Goal: Task Accomplishment & Management: Manage account settings

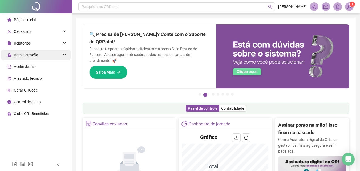
click at [34, 54] on span "Administração" at bounding box center [26, 55] width 24 height 4
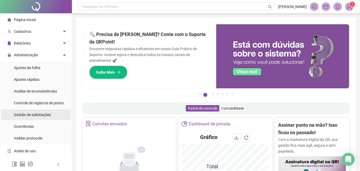
click at [45, 116] on span "Gestão de solicitações" at bounding box center [32, 115] width 37 height 4
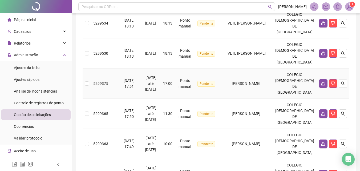
scroll to position [240, 0]
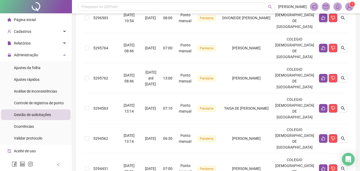
scroll to position [256, 0]
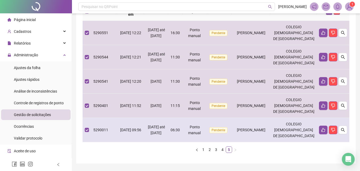
scroll to position [86, 0]
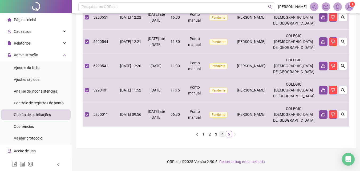
click at [224, 135] on link "4" at bounding box center [223, 134] width 6 height 6
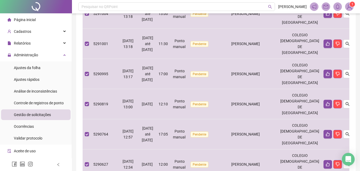
scroll to position [256, 0]
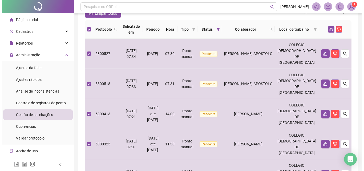
scroll to position [53, 0]
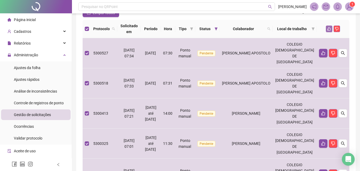
click at [330, 26] on button "button" at bounding box center [329, 29] width 6 height 6
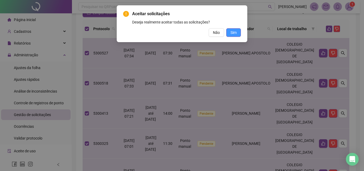
click at [230, 34] on button "Sim" at bounding box center [233, 32] width 15 height 9
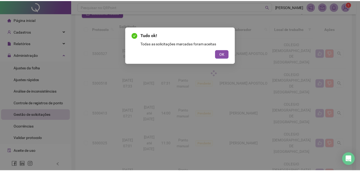
scroll to position [0, 0]
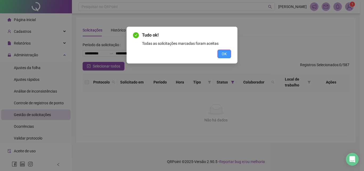
click at [224, 52] on span "OK" at bounding box center [224, 54] width 5 height 6
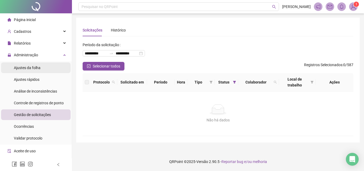
click at [35, 68] on span "Ajustes da folha" at bounding box center [27, 68] width 27 height 4
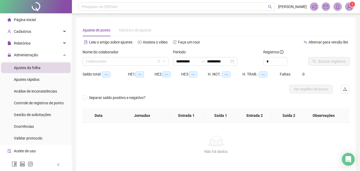
type input "**********"
click at [38, 80] on span "Ajustes rápidos" at bounding box center [27, 79] width 26 height 4
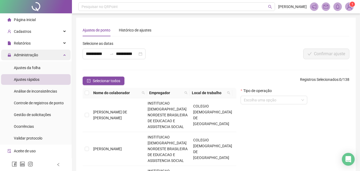
click at [33, 56] on span "Administração" at bounding box center [26, 55] width 24 height 4
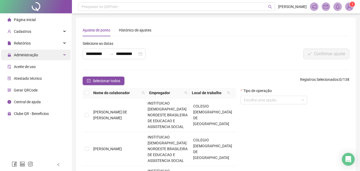
click at [40, 53] on div "Administração" at bounding box center [36, 55] width 70 height 11
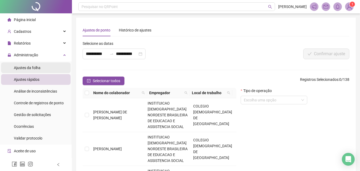
click at [34, 68] on span "Ajustes da folha" at bounding box center [27, 68] width 27 height 4
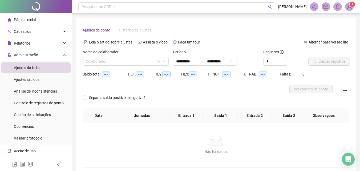
type input "**********"
click at [35, 57] on span "Administração" at bounding box center [26, 55] width 24 height 4
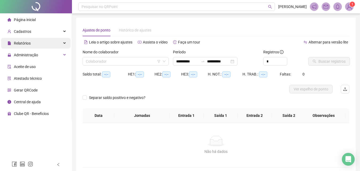
click at [34, 46] on div "Relatórios" at bounding box center [36, 43] width 70 height 11
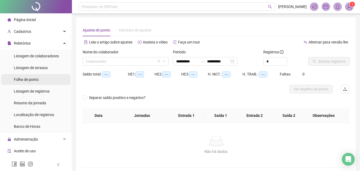
click at [33, 80] on span "Folha de ponto" at bounding box center [26, 79] width 25 height 4
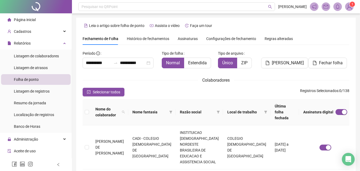
click at [188, 37] on span "Assinaturas" at bounding box center [188, 39] width 20 height 4
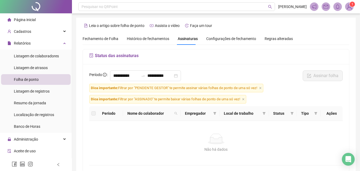
scroll to position [24, 0]
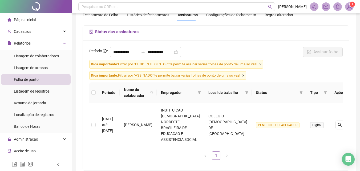
click at [245, 77] on icon "close" at bounding box center [243, 75] width 3 height 3
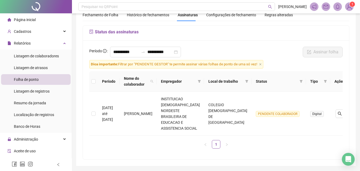
click at [263, 65] on span "Dica importante: Filtrar por "PENDENTE GESTOR" te permite assinar várias folhas…" at bounding box center [176, 64] width 174 height 9
click at [261, 65] on icon "close" at bounding box center [261, 64] width 2 height 2
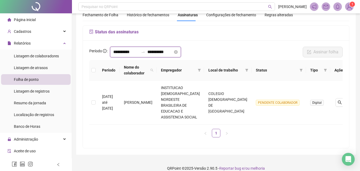
click at [121, 52] on input "**********" at bounding box center [126, 52] width 26 height 6
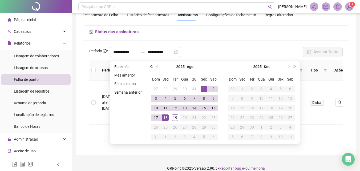
click at [153, 67] on span "super-prev-year" at bounding box center [151, 66] width 3 height 3
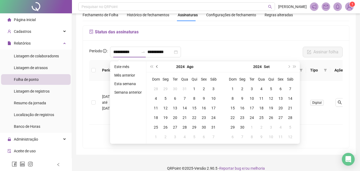
click at [158, 66] on span "prev-year" at bounding box center [157, 66] width 3 height 3
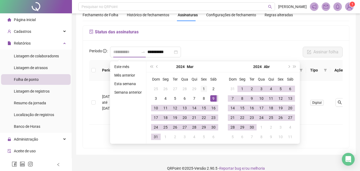
type input "**********"
click at [203, 86] on div "1" at bounding box center [204, 89] width 6 height 6
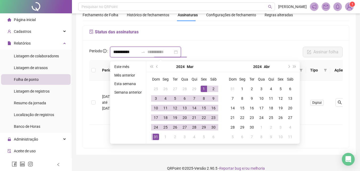
type input "**********"
click at [156, 137] on div "31" at bounding box center [156, 137] width 6 height 6
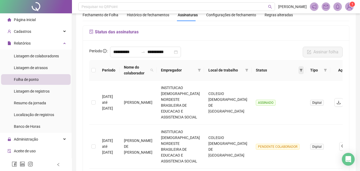
click at [300, 70] on icon "filter" at bounding box center [301, 70] width 3 height 3
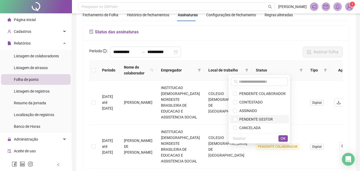
click at [261, 118] on span "PENDENTE GESTOR" at bounding box center [255, 119] width 36 height 4
click at [281, 138] on span "OK" at bounding box center [283, 139] width 5 height 6
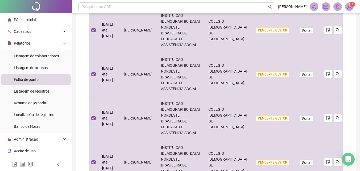
scroll to position [368, 0]
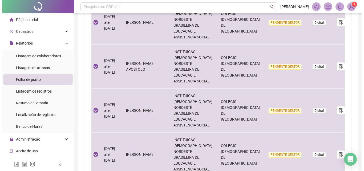
scroll to position [25, 0]
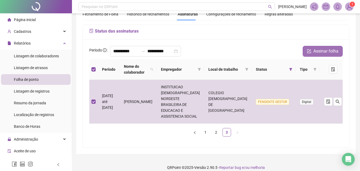
click at [317, 51] on span "Assinar folha" at bounding box center [326, 51] width 25 height 6
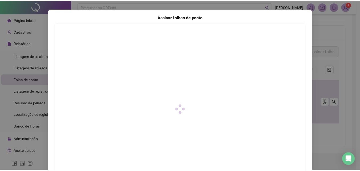
scroll to position [77, 0]
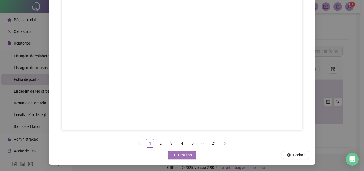
click at [182, 157] on span "Próximo" at bounding box center [185, 155] width 14 height 6
click at [188, 156] on span "Próximo" at bounding box center [185, 155] width 14 height 6
click at [184, 153] on span "Próximo" at bounding box center [185, 155] width 14 height 6
click at [188, 155] on span "Próximo" at bounding box center [185, 155] width 14 height 6
click at [182, 156] on span "Próximo" at bounding box center [185, 155] width 14 height 6
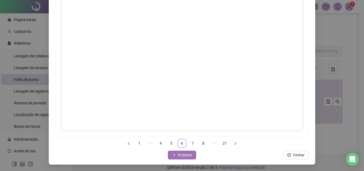
click at [187, 155] on span "Próximo" at bounding box center [185, 155] width 14 height 6
click at [179, 156] on span "Próximo" at bounding box center [185, 155] width 14 height 6
click at [181, 153] on span "Próximo" at bounding box center [185, 155] width 14 height 6
click at [183, 156] on span "Próximo" at bounding box center [185, 155] width 14 height 6
click at [180, 154] on span "Próximo" at bounding box center [185, 155] width 14 height 6
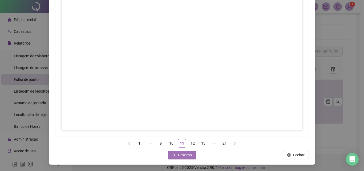
click at [190, 153] on button "Próximo" at bounding box center [182, 155] width 28 height 9
click at [178, 156] on span "Próximo" at bounding box center [185, 155] width 14 height 6
click at [186, 153] on span "Próximo" at bounding box center [185, 155] width 14 height 6
click at [190, 153] on button "Próximo" at bounding box center [182, 155] width 28 height 9
click at [181, 158] on button "Próximo" at bounding box center [182, 155] width 28 height 9
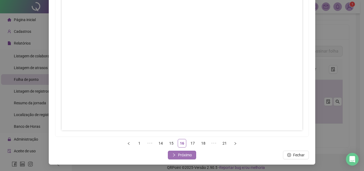
click at [187, 156] on span "Próximo" at bounding box center [185, 155] width 14 height 6
click at [182, 156] on span "Próximo" at bounding box center [185, 155] width 14 height 6
click at [188, 157] on span "Próximo" at bounding box center [185, 155] width 14 height 6
click at [185, 157] on span "Próximo" at bounding box center [185, 155] width 14 height 6
click at [185, 156] on span "Próximo" at bounding box center [185, 155] width 14 height 6
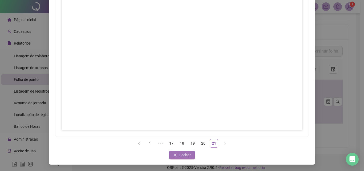
click at [180, 156] on span "Fechar" at bounding box center [185, 155] width 11 height 6
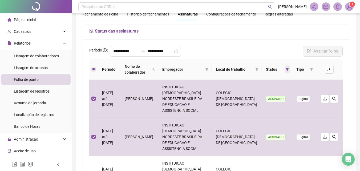
click at [286, 69] on span at bounding box center [287, 69] width 5 height 8
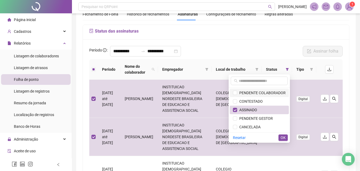
click at [279, 92] on span "PENDENTE COLABORADOR" at bounding box center [261, 93] width 49 height 4
drag, startPoint x: 267, startPoint y: 109, endPoint x: 267, endPoint y: 118, distance: 9.4
click at [267, 110] on span "ASSINADO" at bounding box center [259, 110] width 53 height 6
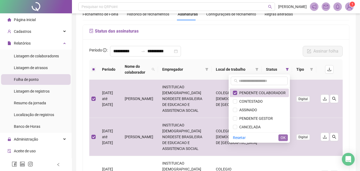
click at [281, 135] on span "OK" at bounding box center [283, 138] width 5 height 6
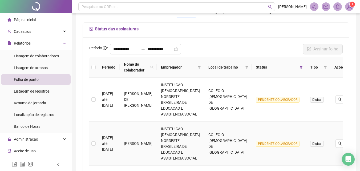
scroll to position [17, 0]
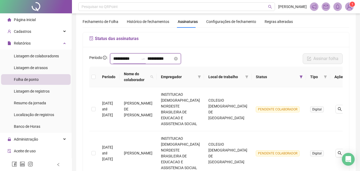
click at [130, 57] on input "**********" at bounding box center [126, 58] width 26 height 6
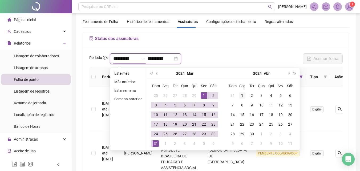
type input "**********"
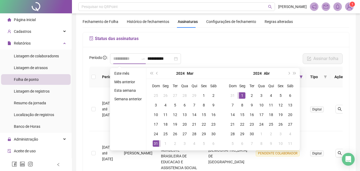
click at [243, 93] on div "1" at bounding box center [242, 95] width 6 height 6
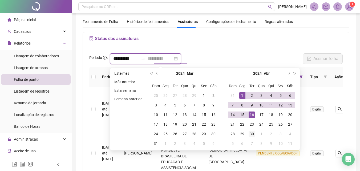
type input "**********"
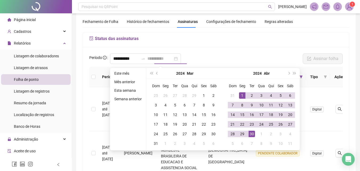
click at [254, 133] on div "30" at bounding box center [252, 134] width 6 height 6
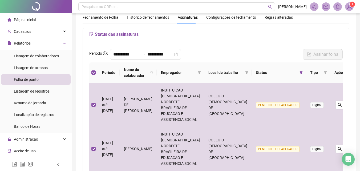
scroll to position [6, 0]
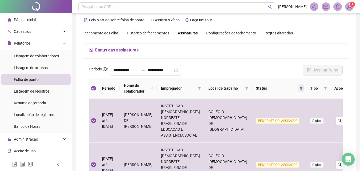
click at [300, 88] on icon "filter" at bounding box center [301, 88] width 3 height 3
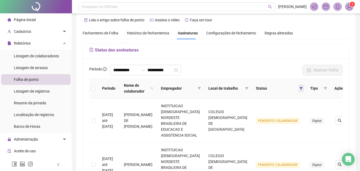
click at [299, 89] on span at bounding box center [301, 88] width 5 height 8
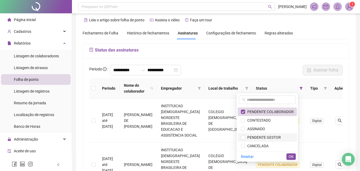
click at [260, 136] on span "PENDENTE GESTOR" at bounding box center [263, 137] width 36 height 4
click at [253, 113] on span "PENDENTE COLABORADOR" at bounding box center [269, 112] width 49 height 4
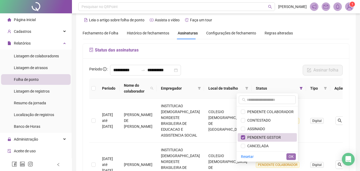
click at [289, 156] on span "OK" at bounding box center [291, 157] width 5 height 6
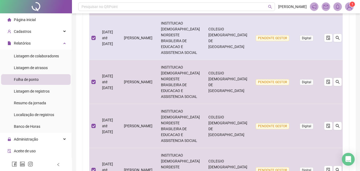
scroll to position [368, 0]
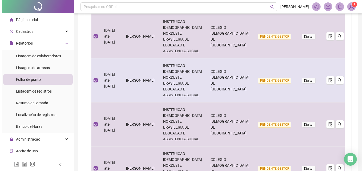
scroll to position [0, 0]
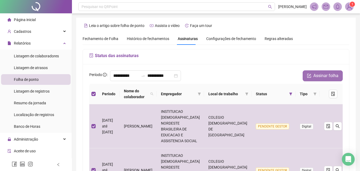
click at [323, 75] on span "Assinar folha" at bounding box center [326, 76] width 25 height 6
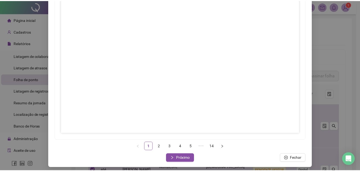
scroll to position [77, 0]
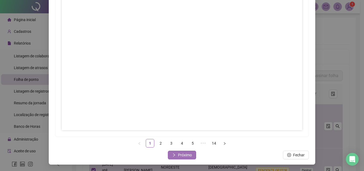
click at [178, 154] on span "Próximo" at bounding box center [185, 155] width 14 height 6
click at [176, 158] on button "Próximo" at bounding box center [182, 155] width 28 height 9
click at [188, 154] on span "Próximo" at bounding box center [185, 155] width 14 height 6
click at [179, 156] on span "Próximo" at bounding box center [185, 155] width 14 height 6
click at [180, 154] on span "Próximo" at bounding box center [185, 155] width 14 height 6
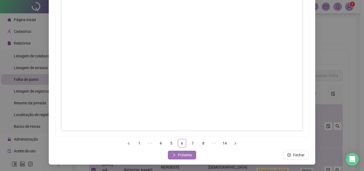
click at [183, 154] on span "Próximo" at bounding box center [185, 155] width 14 height 6
click at [187, 157] on span "Próximo" at bounding box center [185, 155] width 14 height 6
click at [181, 156] on span "Próximo" at bounding box center [185, 155] width 14 height 6
click at [181, 155] on span "Próximo" at bounding box center [185, 155] width 14 height 6
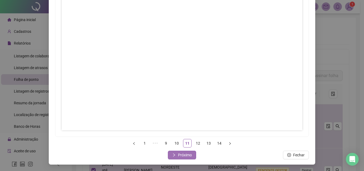
click at [180, 154] on span "Próximo" at bounding box center [185, 155] width 14 height 6
click at [185, 155] on span "Próximo" at bounding box center [185, 155] width 14 height 6
click at [184, 156] on span "Próximo" at bounding box center [185, 155] width 14 height 6
click at [180, 157] on span "Fechar" at bounding box center [185, 155] width 11 height 6
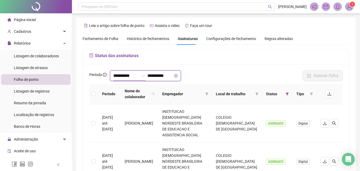
click at [122, 78] on input "**********" at bounding box center [126, 76] width 26 height 6
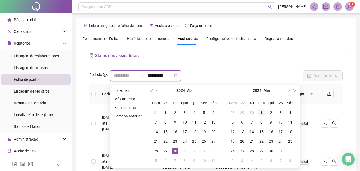
type input "**********"
click at [260, 110] on div "1" at bounding box center [262, 112] width 6 height 6
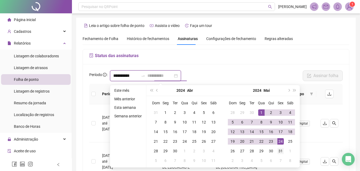
type input "**********"
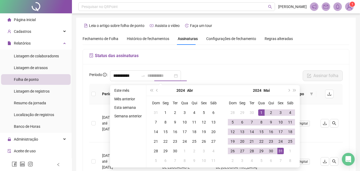
click at [280, 150] on div "31" at bounding box center [281, 151] width 6 height 6
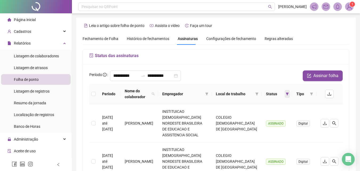
click at [287, 94] on icon "filter" at bounding box center [287, 93] width 3 height 3
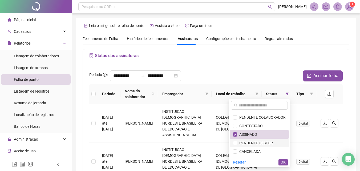
click at [267, 143] on span "PENDENTE GESTOR" at bounding box center [255, 143] width 36 height 4
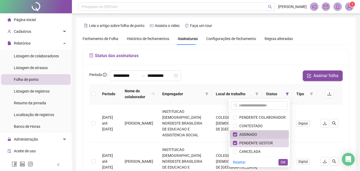
click at [266, 137] on span "ASSINADO" at bounding box center [259, 135] width 53 height 6
click at [288, 161] on button "OK" at bounding box center [283, 162] width 9 height 6
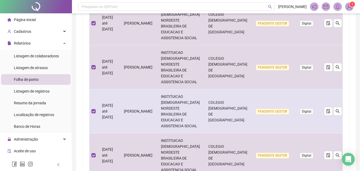
scroll to position [368, 0]
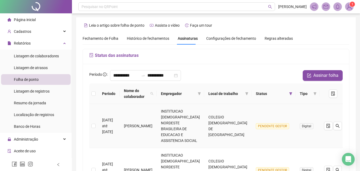
scroll to position [0, 0]
click at [96, 94] on th at bounding box center [93, 94] width 9 height 21
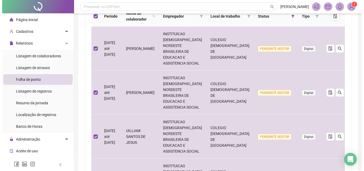
scroll to position [27, 0]
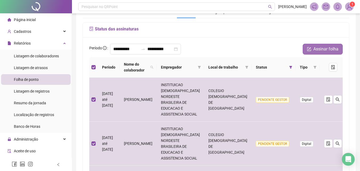
click at [323, 48] on span "Assinar folha" at bounding box center [326, 49] width 25 height 6
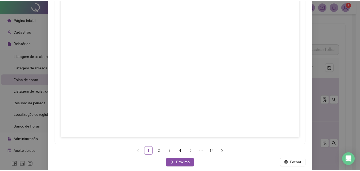
scroll to position [77, 0]
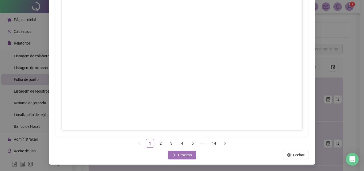
click at [182, 157] on span "Próximo" at bounding box center [185, 155] width 14 height 6
click at [180, 156] on span "Próximo" at bounding box center [185, 155] width 14 height 6
click at [182, 156] on span "Próximo" at bounding box center [185, 155] width 14 height 6
click at [188, 153] on span "Próximo" at bounding box center [185, 155] width 14 height 6
click at [192, 153] on button "Próximo" at bounding box center [182, 155] width 28 height 9
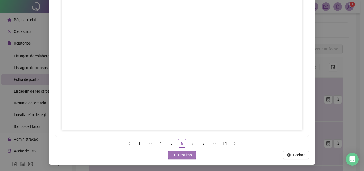
click at [181, 155] on span "Próximo" at bounding box center [185, 155] width 14 height 6
click at [184, 151] on button "Próximo" at bounding box center [182, 155] width 28 height 9
click at [183, 153] on span "Próximo" at bounding box center [185, 155] width 14 height 6
click at [186, 156] on span "Próximo" at bounding box center [185, 155] width 14 height 6
click at [190, 156] on button "Próximo" at bounding box center [182, 155] width 28 height 9
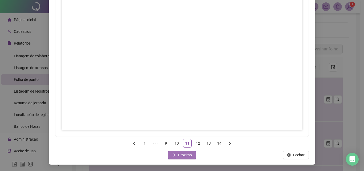
click at [189, 152] on span "Próximo" at bounding box center [185, 155] width 14 height 6
click at [186, 155] on span "Próximo" at bounding box center [185, 155] width 14 height 6
click at [189, 154] on span "Próximo" at bounding box center [185, 155] width 14 height 6
click at [186, 154] on span "Fechar" at bounding box center [185, 155] width 11 height 6
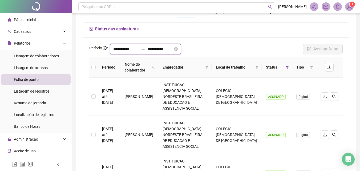
click at [129, 49] on input "**********" at bounding box center [126, 49] width 26 height 6
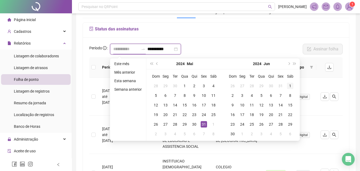
type input "**********"
click at [288, 85] on div "1" at bounding box center [290, 86] width 6 height 6
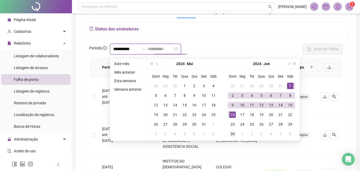
type input "**********"
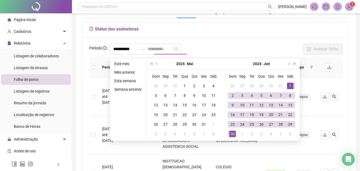
click at [232, 134] on div "30" at bounding box center [233, 134] width 6 height 6
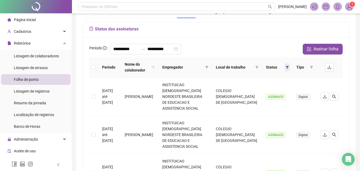
click at [287, 66] on icon "filter" at bounding box center [287, 67] width 3 height 3
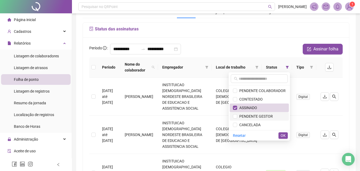
click at [257, 115] on span "PENDENTE GESTOR" at bounding box center [255, 116] width 36 height 4
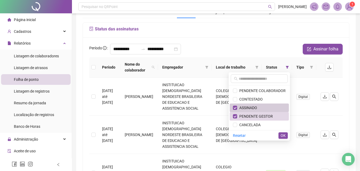
click at [255, 106] on span "ASSINADO" at bounding box center [247, 108] width 20 height 4
click at [283, 132] on button "OK" at bounding box center [283, 135] width 9 height 6
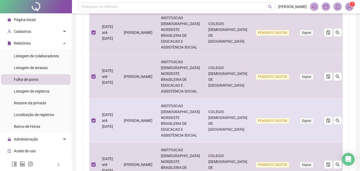
scroll to position [368, 0]
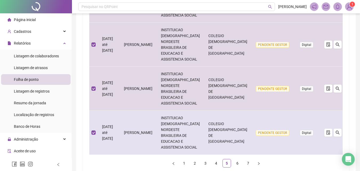
scroll to position [427, 0]
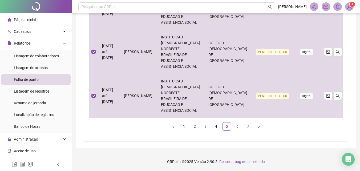
drag, startPoint x: 237, startPoint y: 125, endPoint x: 233, endPoint y: 121, distance: 5.3
click at [237, 125] on link "6" at bounding box center [238, 126] width 8 height 8
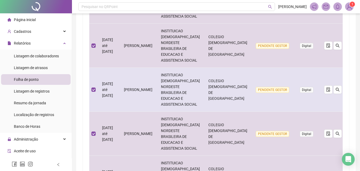
scroll to position [368, 0]
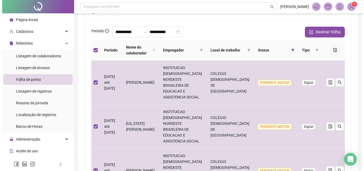
scroll to position [0, 0]
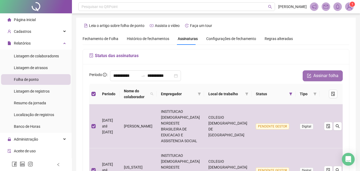
click at [322, 75] on span "Assinar folha" at bounding box center [326, 76] width 25 height 6
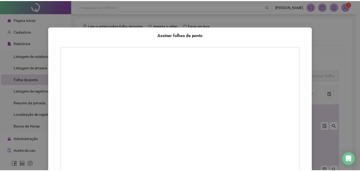
scroll to position [77, 0]
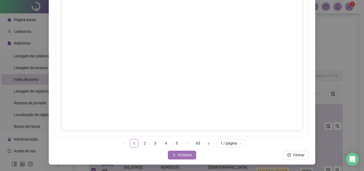
click at [179, 156] on span "Próximo" at bounding box center [185, 155] width 14 height 6
click at [179, 155] on span "Próximo" at bounding box center [185, 155] width 14 height 6
click at [184, 154] on span "Próximo" at bounding box center [185, 155] width 14 height 6
click at [183, 157] on span "Próximo" at bounding box center [185, 155] width 14 height 6
click at [178, 156] on span "Próximo" at bounding box center [185, 155] width 14 height 6
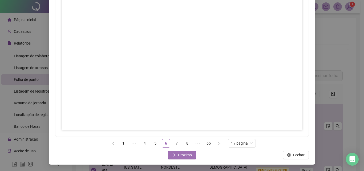
click at [178, 156] on span "Próximo" at bounding box center [185, 155] width 14 height 6
click at [185, 155] on span "Próximo" at bounding box center [185, 155] width 14 height 6
click at [174, 154] on button "Próximo" at bounding box center [182, 155] width 28 height 9
click at [179, 154] on span "Próximo" at bounding box center [185, 155] width 14 height 6
click at [189, 154] on span "Próximo" at bounding box center [185, 155] width 14 height 6
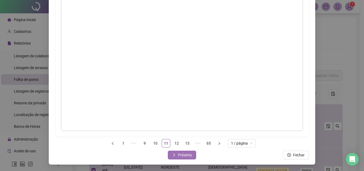
click at [190, 154] on span "Próximo" at bounding box center [185, 155] width 14 height 6
click at [185, 154] on span "Próximo" at bounding box center [185, 155] width 14 height 6
click at [180, 157] on span "Próximo" at bounding box center [185, 155] width 14 height 6
click at [182, 155] on span "Próximo" at bounding box center [185, 155] width 14 height 6
click at [174, 156] on button "Próximo" at bounding box center [182, 155] width 28 height 9
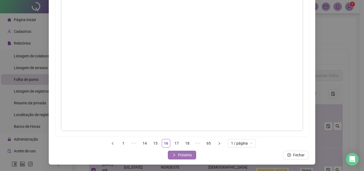
click at [185, 155] on span "Próximo" at bounding box center [185, 155] width 14 height 6
click at [174, 157] on button "Próximo" at bounding box center [182, 155] width 28 height 9
click at [186, 157] on span "Próximo" at bounding box center [185, 155] width 14 height 6
click at [187, 156] on span "Próximo" at bounding box center [185, 155] width 14 height 6
click at [182, 156] on span "Próximo" at bounding box center [185, 155] width 14 height 6
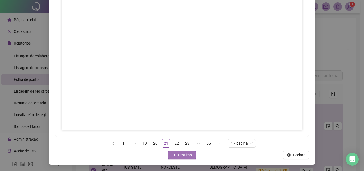
click at [182, 157] on span "Próximo" at bounding box center [185, 155] width 14 height 6
click at [190, 156] on span "Próximo" at bounding box center [185, 155] width 14 height 6
click at [186, 157] on span "Próximo" at bounding box center [185, 155] width 14 height 6
click at [188, 152] on span "Próximo" at bounding box center [185, 155] width 14 height 6
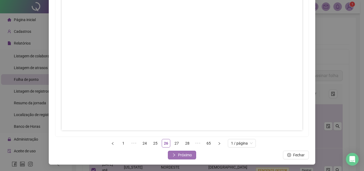
click at [189, 155] on span "Próximo" at bounding box center [185, 155] width 14 height 6
click at [184, 153] on span "Próximo" at bounding box center [185, 155] width 14 height 6
click at [187, 154] on span "Próximo" at bounding box center [185, 155] width 14 height 6
click at [182, 159] on button "Próximo" at bounding box center [182, 155] width 28 height 9
click at [188, 156] on span "Próximo" at bounding box center [185, 155] width 14 height 6
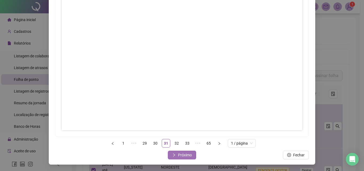
click at [182, 156] on span "Próximo" at bounding box center [185, 155] width 14 height 6
click at [178, 153] on span "Próximo" at bounding box center [185, 155] width 14 height 6
click at [178, 158] on span "Próximo" at bounding box center [185, 155] width 14 height 6
click at [180, 155] on span "Próximo" at bounding box center [185, 155] width 14 height 6
click at [181, 157] on span "Próximo" at bounding box center [185, 155] width 14 height 6
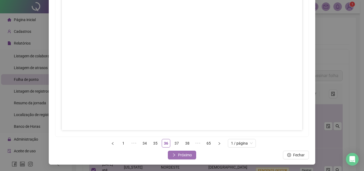
click at [185, 156] on span "Próximo" at bounding box center [185, 155] width 14 height 6
click at [178, 155] on span "Próximo" at bounding box center [185, 155] width 14 height 6
click at [184, 156] on span "Próximo" at bounding box center [185, 155] width 14 height 6
click at [190, 153] on span "Próximo" at bounding box center [185, 155] width 14 height 6
click at [180, 156] on span "Próximo" at bounding box center [185, 155] width 14 height 6
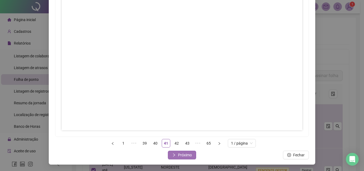
click at [180, 157] on span "Próximo" at bounding box center [185, 155] width 14 height 6
click at [191, 155] on button "Próximo" at bounding box center [182, 155] width 28 height 9
click at [185, 156] on span "Próximo" at bounding box center [185, 155] width 14 height 6
click at [181, 156] on span "Próximo" at bounding box center [185, 155] width 14 height 6
click at [186, 155] on span "Próximo" at bounding box center [185, 155] width 14 height 6
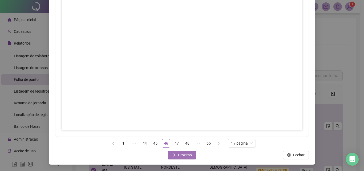
click at [183, 152] on span "Próximo" at bounding box center [185, 155] width 14 height 6
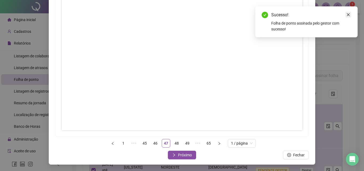
click at [348, 15] on icon "close" at bounding box center [349, 15] width 4 height 4
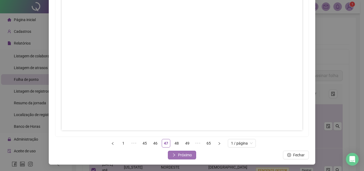
click at [178, 154] on span "Próximo" at bounding box center [185, 155] width 14 height 6
click at [175, 152] on button "Próximo" at bounding box center [182, 155] width 28 height 9
click at [182, 157] on span "Próximo" at bounding box center [185, 155] width 14 height 6
click at [182, 156] on span "Próximo" at bounding box center [185, 155] width 14 height 6
click at [185, 157] on span "Próximo" at bounding box center [185, 155] width 14 height 6
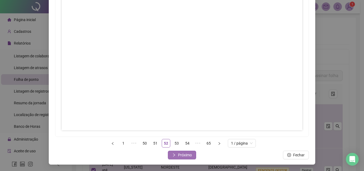
click at [187, 156] on span "Próximo" at bounding box center [185, 155] width 14 height 6
click at [186, 156] on span "Próximo" at bounding box center [185, 155] width 14 height 6
click at [175, 154] on button "Próximo" at bounding box center [182, 155] width 28 height 9
click at [179, 153] on span "Próximo" at bounding box center [185, 155] width 14 height 6
click at [185, 155] on span "Próximo" at bounding box center [185, 155] width 14 height 6
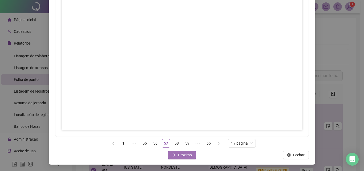
click at [185, 155] on span "Próximo" at bounding box center [185, 155] width 14 height 6
click at [182, 155] on span "Próximo" at bounding box center [185, 155] width 14 height 6
click at [174, 154] on button "Próximo" at bounding box center [182, 155] width 28 height 9
click at [173, 155] on icon "right" at bounding box center [174, 155] width 4 height 4
click at [175, 156] on button "Próximo" at bounding box center [182, 155] width 28 height 9
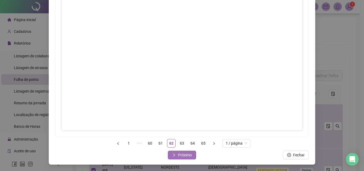
click at [186, 153] on span "Próximo" at bounding box center [185, 155] width 14 height 6
click at [179, 154] on span "Próximo" at bounding box center [185, 155] width 14 height 6
click at [183, 155] on span "Próximo" at bounding box center [185, 155] width 14 height 6
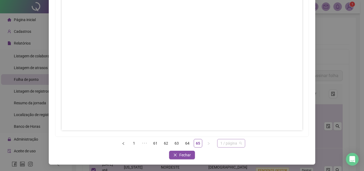
click at [231, 144] on span "1 / página" at bounding box center [232, 143] width 22 height 8
click at [252, 144] on div "1 ••• 61 62 63 64 65 1 / página 1 / página 10 / página 20 / página 50 / página …" at bounding box center [182, 143] width 254 height 9
click at [180, 156] on span "Fechar" at bounding box center [185, 155] width 11 height 6
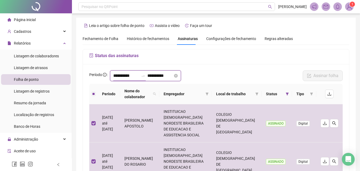
click at [125, 77] on input "**********" at bounding box center [126, 76] width 26 height 6
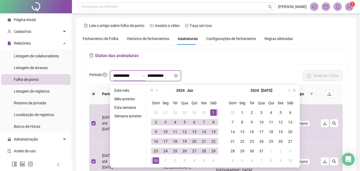
click at [125, 77] on input "**********" at bounding box center [126, 76] width 26 height 6
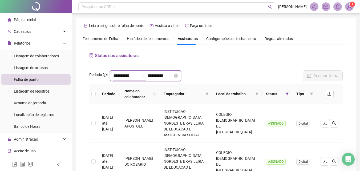
click at [129, 75] on input "**********" at bounding box center [126, 76] width 26 height 6
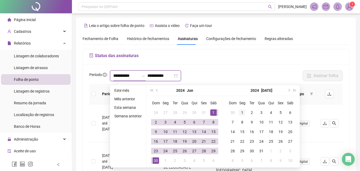
type input "**********"
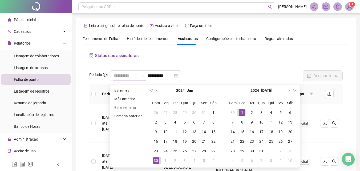
click at [242, 110] on div "1" at bounding box center [242, 112] width 6 height 6
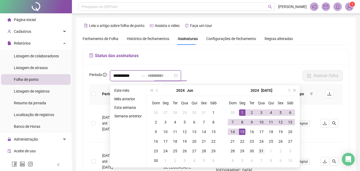
type input "**********"
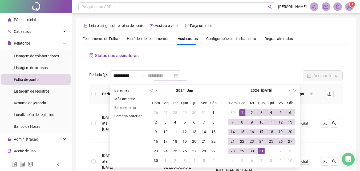
click at [263, 150] on div "31" at bounding box center [262, 151] width 6 height 6
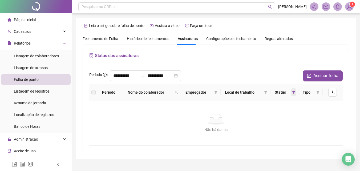
click at [293, 91] on icon "filter" at bounding box center [293, 92] width 3 height 3
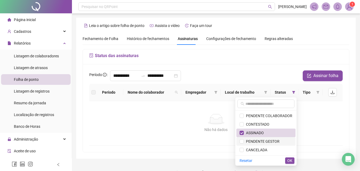
click at [275, 141] on span "PENDENTE GESTOR" at bounding box center [262, 141] width 36 height 4
click at [273, 133] on span "ASSINADO" at bounding box center [266, 133] width 53 height 6
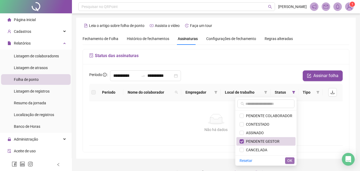
click at [291, 162] on span "OK" at bounding box center [290, 161] width 5 height 6
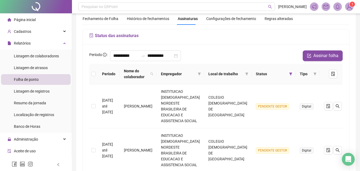
scroll to position [0, 0]
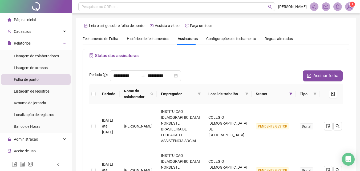
click at [96, 95] on th at bounding box center [93, 94] width 9 height 21
click at [96, 92] on th at bounding box center [93, 94] width 9 height 21
click at [94, 93] on th at bounding box center [93, 94] width 9 height 21
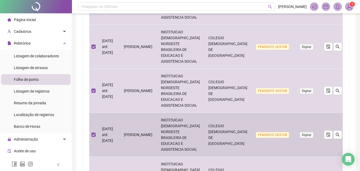
scroll to position [368, 0]
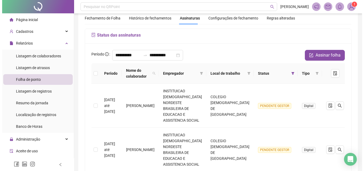
scroll to position [0, 0]
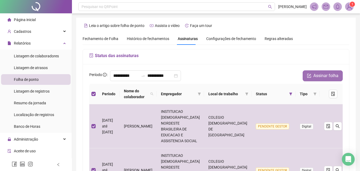
click at [328, 79] on span "Assinar folha" at bounding box center [326, 76] width 25 height 6
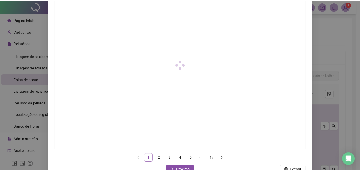
scroll to position [77, 0]
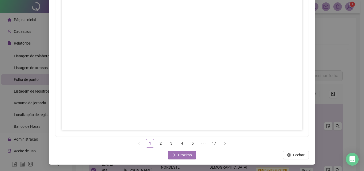
click at [184, 154] on span "Próximo" at bounding box center [185, 155] width 14 height 6
click at [187, 156] on span "Próximo" at bounding box center [185, 155] width 14 height 6
click at [181, 154] on span "Próximo" at bounding box center [185, 155] width 14 height 6
click at [185, 156] on span "Próximo" at bounding box center [185, 155] width 14 height 6
click at [181, 153] on span "Próximo" at bounding box center [185, 155] width 14 height 6
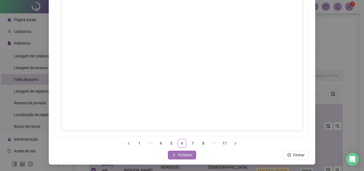
click at [184, 156] on span "Próximo" at bounding box center [185, 155] width 14 height 6
click at [187, 153] on span "Próximo" at bounding box center [185, 155] width 14 height 6
click at [182, 155] on span "Próximo" at bounding box center [185, 155] width 14 height 6
click at [180, 153] on span "Próximo" at bounding box center [185, 155] width 14 height 6
click at [187, 156] on span "Próximo" at bounding box center [185, 155] width 14 height 6
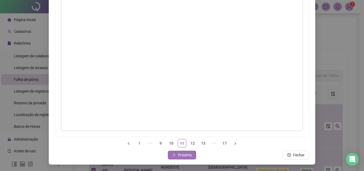
click at [189, 157] on span "Próximo" at bounding box center [185, 155] width 14 height 6
click at [188, 157] on span "Próximo" at bounding box center [185, 155] width 14 height 6
click at [185, 155] on span "Próximo" at bounding box center [185, 155] width 14 height 6
click at [183, 154] on span "Próximo" at bounding box center [185, 155] width 14 height 6
click at [174, 153] on button "Próximo" at bounding box center [182, 155] width 28 height 9
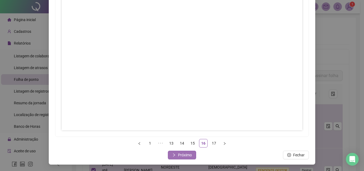
click at [178, 157] on span "Próximo" at bounding box center [185, 155] width 14 height 6
click at [180, 155] on span "Fechar" at bounding box center [185, 155] width 11 height 6
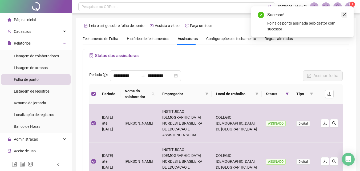
click at [345, 15] on icon "close" at bounding box center [345, 15] width 4 height 4
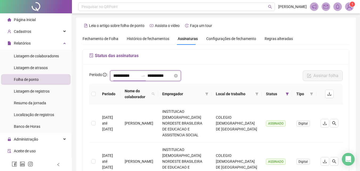
click at [120, 77] on input "**********" at bounding box center [126, 76] width 26 height 6
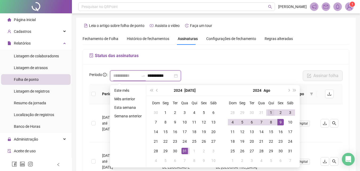
type input "**********"
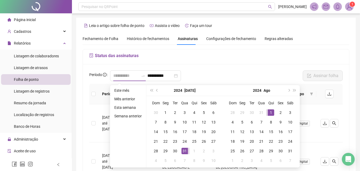
click at [272, 112] on div "1" at bounding box center [271, 112] width 6 height 6
type input "**********"
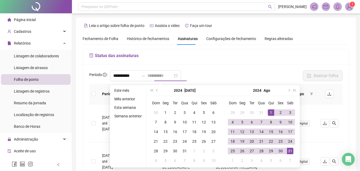
click at [291, 154] on div "31" at bounding box center [290, 151] width 6 height 6
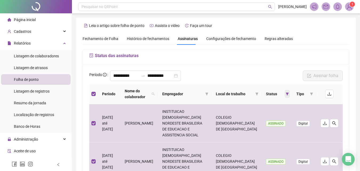
click at [288, 94] on icon "filter" at bounding box center [287, 94] width 3 height 3
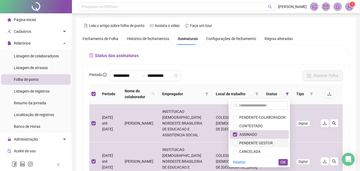
click at [257, 144] on span "PENDENTE GESTOR" at bounding box center [255, 143] width 36 height 4
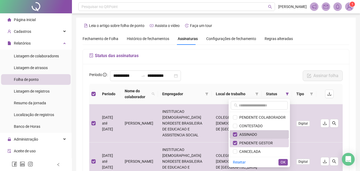
click at [256, 134] on span "ASSINADO" at bounding box center [247, 134] width 20 height 4
click at [282, 160] on span "OK" at bounding box center [283, 162] width 5 height 6
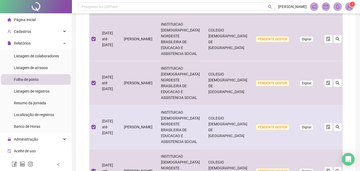
scroll to position [368, 0]
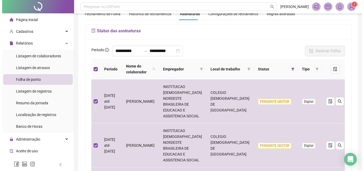
scroll to position [0, 0]
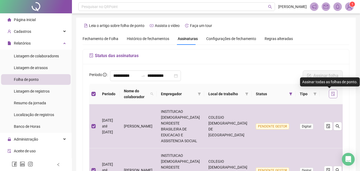
click at [331, 94] on icon "file-done" at bounding box center [333, 94] width 4 height 4
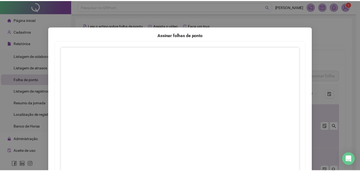
scroll to position [77, 0]
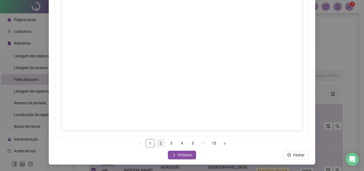
click at [159, 140] on link "2" at bounding box center [161, 143] width 8 height 8
click at [180, 155] on span "Próximo" at bounding box center [185, 155] width 14 height 6
click at [181, 155] on span "Próximo" at bounding box center [185, 155] width 14 height 6
click at [189, 156] on span "Próximo" at bounding box center [185, 155] width 14 height 6
click at [185, 153] on span "Próximo" at bounding box center [185, 155] width 14 height 6
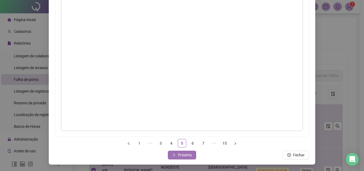
click at [187, 155] on span "Próximo" at bounding box center [185, 155] width 14 height 6
click at [184, 153] on span "Próximo" at bounding box center [185, 155] width 14 height 6
click at [178, 153] on span "Próximo" at bounding box center [185, 155] width 14 height 6
click at [179, 156] on span "Próximo" at bounding box center [185, 155] width 14 height 6
click at [180, 153] on span "Próximo" at bounding box center [185, 155] width 14 height 6
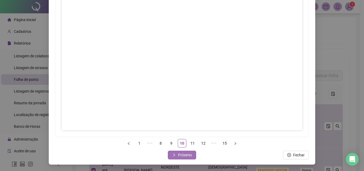
click at [183, 156] on span "Próximo" at bounding box center [185, 155] width 14 height 6
click at [188, 156] on span "Próximo" at bounding box center [185, 155] width 14 height 6
click at [186, 154] on span "Próximo" at bounding box center [185, 155] width 14 height 6
click at [184, 154] on span "Próximo" at bounding box center [185, 155] width 14 height 6
click at [185, 152] on span "Próximo" at bounding box center [185, 155] width 14 height 6
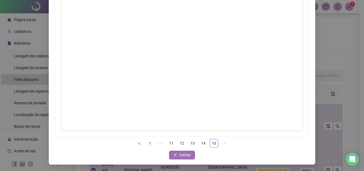
click at [182, 154] on span "Fechar" at bounding box center [185, 155] width 11 height 6
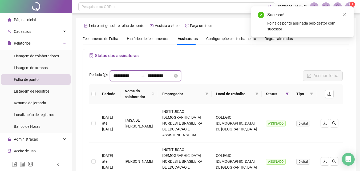
click at [125, 77] on input "**********" at bounding box center [126, 76] width 26 height 6
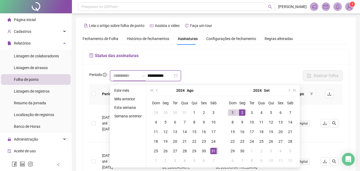
type input "**********"
click at [232, 110] on div "1" at bounding box center [233, 112] width 6 height 6
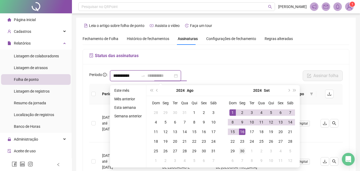
type input "**********"
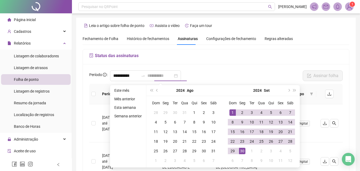
click at [244, 150] on div "30" at bounding box center [242, 151] width 6 height 6
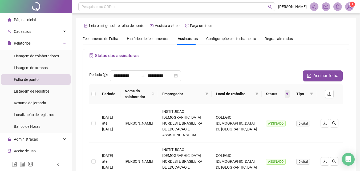
click at [288, 96] on span at bounding box center [287, 94] width 5 height 8
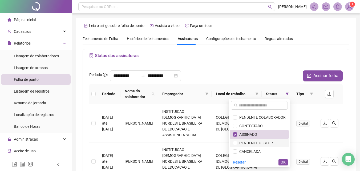
click at [253, 141] on span "PENDENTE GESTOR" at bounding box center [255, 143] width 36 height 4
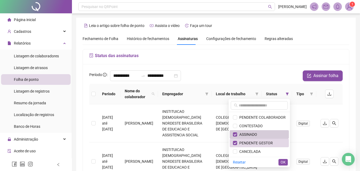
click at [250, 134] on span "ASSINADO" at bounding box center [247, 134] width 20 height 4
click at [286, 162] on button "OK" at bounding box center [283, 162] width 9 height 6
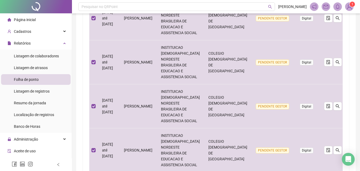
scroll to position [368, 0]
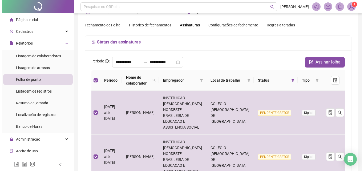
scroll to position [6, 0]
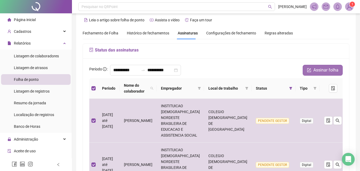
click at [328, 68] on span "Assinar folha" at bounding box center [326, 70] width 25 height 6
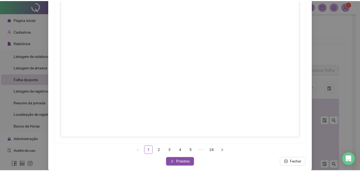
scroll to position [77, 0]
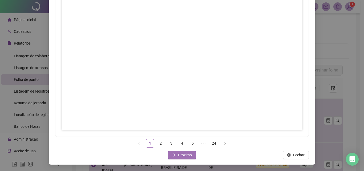
click at [178, 156] on span "Próximo" at bounding box center [185, 155] width 14 height 6
click at [174, 155] on icon "right" at bounding box center [174, 155] width 4 height 4
click at [180, 154] on span "Próximo" at bounding box center [185, 155] width 14 height 6
click at [176, 155] on button "Próximo" at bounding box center [182, 155] width 28 height 9
click at [185, 158] on button "Próximo" at bounding box center [182, 155] width 28 height 9
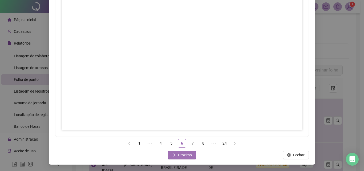
click at [185, 155] on span "Próximo" at bounding box center [185, 155] width 14 height 6
click at [189, 154] on span "Próximo" at bounding box center [185, 155] width 14 height 6
click at [180, 156] on span "Próximo" at bounding box center [185, 155] width 14 height 6
click at [181, 154] on span "Próximo" at bounding box center [185, 155] width 14 height 6
click at [188, 154] on span "Próximo" at bounding box center [185, 155] width 14 height 6
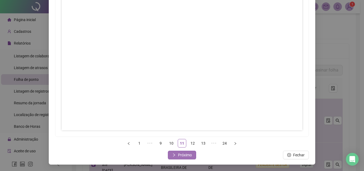
click at [178, 153] on span "Próximo" at bounding box center [185, 155] width 14 height 6
click at [187, 154] on span "Próximo" at bounding box center [185, 155] width 14 height 6
click at [179, 152] on span "Próximo" at bounding box center [185, 155] width 14 height 6
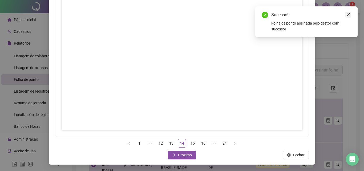
click at [348, 15] on icon "close" at bounding box center [349, 15] width 4 height 4
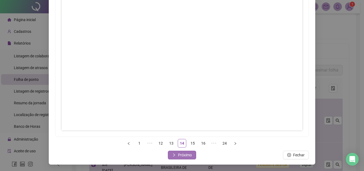
click at [184, 155] on span "Próximo" at bounding box center [185, 155] width 14 height 6
click at [188, 154] on span "Próximo" at bounding box center [185, 155] width 14 height 6
click at [179, 154] on span "Próximo" at bounding box center [185, 155] width 14 height 6
click at [190, 154] on button "Próximo" at bounding box center [182, 155] width 28 height 9
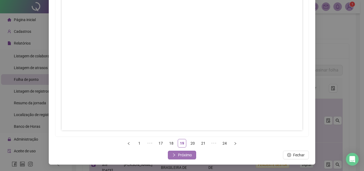
click at [182, 156] on span "Próximo" at bounding box center [185, 155] width 14 height 6
click at [186, 154] on span "Próximo" at bounding box center [185, 155] width 14 height 6
click at [178, 154] on span "Próximo" at bounding box center [185, 155] width 14 height 6
click at [178, 159] on button "Próximo" at bounding box center [182, 155] width 28 height 9
click at [187, 154] on span "Próximo" at bounding box center [185, 155] width 14 height 6
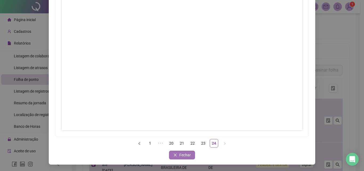
click at [185, 154] on span "Fechar" at bounding box center [185, 155] width 11 height 6
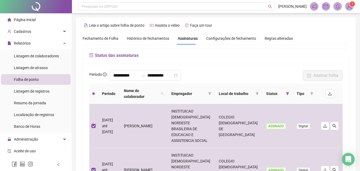
scroll to position [0, 0]
click at [128, 77] on input "**********" at bounding box center [126, 76] width 26 height 6
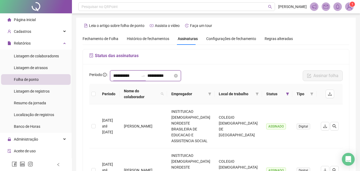
click at [128, 75] on input "**********" at bounding box center [126, 76] width 26 height 6
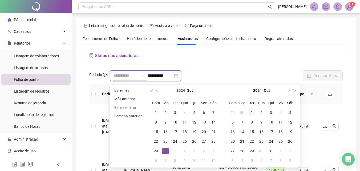
type input "**********"
click at [251, 111] on div "1" at bounding box center [252, 112] width 6 height 6
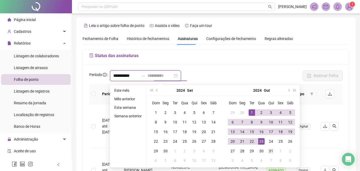
type input "**********"
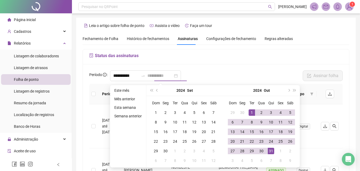
click at [269, 152] on div "31" at bounding box center [271, 151] width 6 height 6
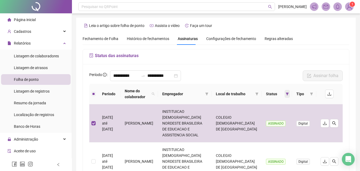
click at [288, 94] on icon "filter" at bounding box center [287, 94] width 3 height 3
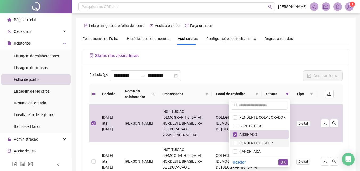
click at [262, 142] on span "PENDENTE GESTOR" at bounding box center [255, 143] width 36 height 4
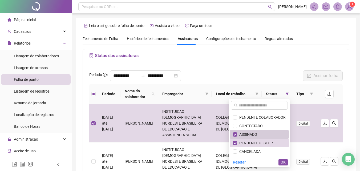
click at [256, 132] on span "ASSINADO" at bounding box center [247, 134] width 20 height 4
click at [283, 162] on span "OK" at bounding box center [283, 162] width 5 height 6
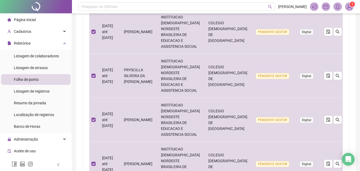
scroll to position [368, 0]
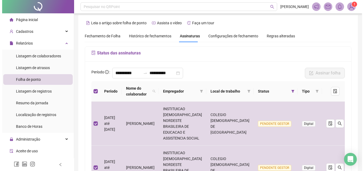
scroll to position [0, 0]
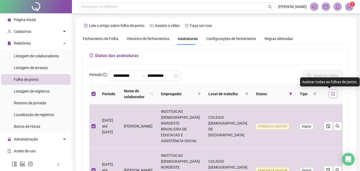
click at [329, 96] on button "button" at bounding box center [333, 94] width 9 height 9
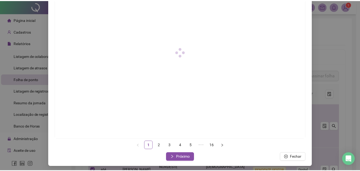
scroll to position [77, 0]
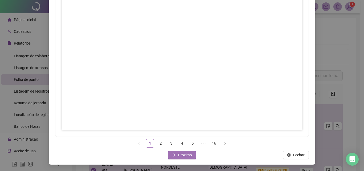
click at [184, 154] on span "Próximo" at bounding box center [185, 155] width 14 height 6
click at [181, 155] on span "Próximo" at bounding box center [185, 155] width 14 height 6
click at [178, 153] on span "Próximo" at bounding box center [185, 155] width 14 height 6
click at [188, 155] on span "Próximo" at bounding box center [185, 155] width 14 height 6
click at [190, 155] on button "Próximo" at bounding box center [182, 155] width 28 height 9
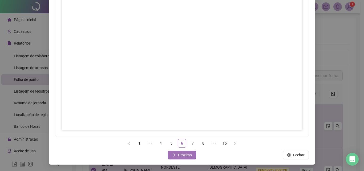
click at [188, 155] on span "Próximo" at bounding box center [185, 155] width 14 height 6
click at [184, 157] on span "Próximo" at bounding box center [185, 155] width 14 height 6
click at [187, 156] on span "Próximo" at bounding box center [185, 155] width 14 height 6
click at [184, 156] on span "Próximo" at bounding box center [185, 155] width 14 height 6
click at [188, 153] on span "Próximo" at bounding box center [185, 155] width 14 height 6
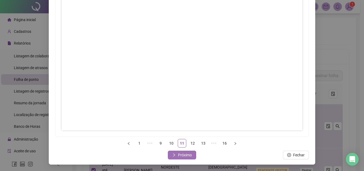
click at [186, 158] on button "Próximo" at bounding box center [182, 155] width 28 height 9
click at [185, 156] on span "Próximo" at bounding box center [185, 155] width 14 height 6
click at [184, 156] on span "Próximo" at bounding box center [185, 155] width 14 height 6
click at [184, 154] on span "Próximo" at bounding box center [185, 155] width 14 height 6
click at [185, 157] on span "Próximo" at bounding box center [185, 155] width 14 height 6
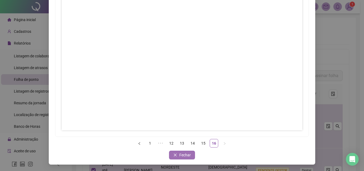
click at [186, 153] on span "Fechar" at bounding box center [185, 155] width 11 height 6
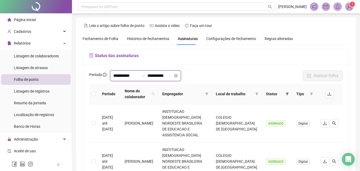
click at [123, 76] on input "**********" at bounding box center [126, 76] width 26 height 6
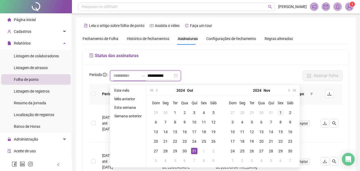
type input "**********"
click at [281, 111] on div "1" at bounding box center [281, 112] width 6 height 6
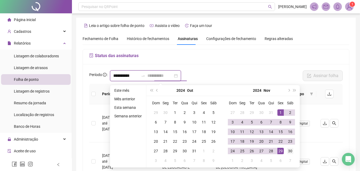
type input "**********"
click at [289, 151] on div "30" at bounding box center [290, 151] width 6 height 6
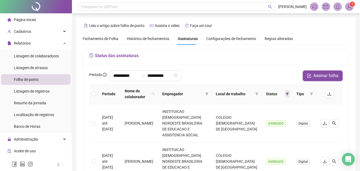
click at [287, 95] on icon "filter" at bounding box center [287, 94] width 3 height 3
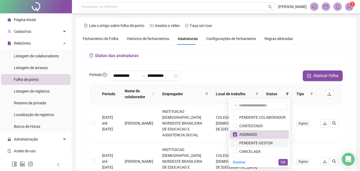
click at [274, 144] on span "PENDENTE GESTOR" at bounding box center [259, 143] width 53 height 6
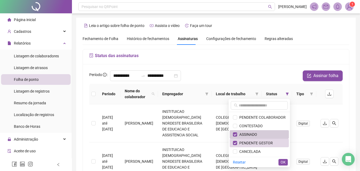
click at [272, 134] on span "ASSINADO" at bounding box center [259, 135] width 53 height 6
click at [285, 162] on span "OK" at bounding box center [283, 162] width 5 height 6
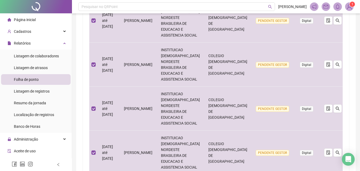
scroll to position [368, 0]
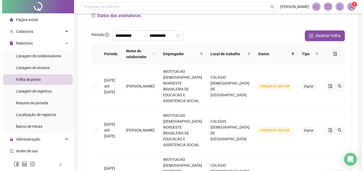
scroll to position [0, 0]
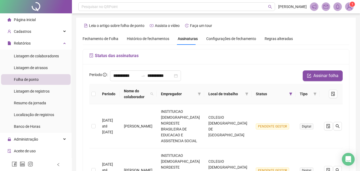
click at [97, 93] on th at bounding box center [93, 94] width 9 height 21
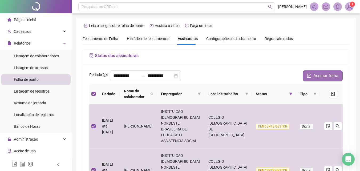
click at [322, 74] on span "Assinar folha" at bounding box center [326, 76] width 25 height 6
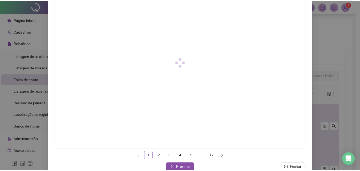
scroll to position [77, 0]
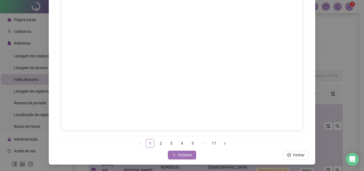
click at [184, 152] on button "Próximo" at bounding box center [182, 155] width 28 height 9
click at [187, 154] on span "Próximo" at bounding box center [185, 155] width 14 height 6
click at [188, 157] on span "Próximo" at bounding box center [185, 155] width 14 height 6
click at [189, 153] on span "Próximo" at bounding box center [185, 155] width 14 height 6
click at [186, 156] on span "Próximo" at bounding box center [185, 155] width 14 height 6
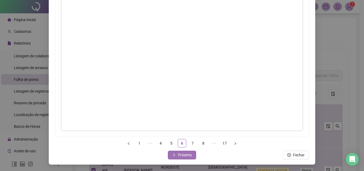
click at [189, 153] on span "Próximo" at bounding box center [185, 155] width 14 height 6
click at [190, 155] on span "Próximo" at bounding box center [185, 155] width 14 height 6
click at [186, 157] on span "Próximo" at bounding box center [185, 155] width 14 height 6
click at [179, 154] on span "Próximo" at bounding box center [185, 155] width 14 height 6
click at [189, 155] on span "Próximo" at bounding box center [185, 155] width 14 height 6
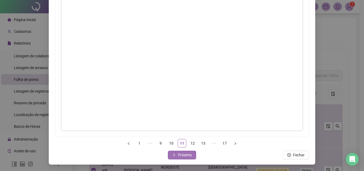
click at [186, 156] on span "Próximo" at bounding box center [185, 155] width 14 height 6
click at [186, 155] on span "Próximo" at bounding box center [185, 155] width 14 height 6
click at [185, 155] on span "Próximo" at bounding box center [185, 155] width 14 height 6
click at [178, 155] on span "Próximo" at bounding box center [185, 155] width 14 height 6
click at [185, 154] on span "Próximo" at bounding box center [185, 155] width 14 height 6
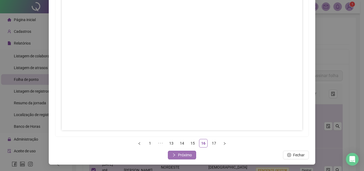
click at [184, 154] on span "Próximo" at bounding box center [185, 155] width 14 height 6
click at [176, 156] on button "Fechar" at bounding box center [182, 155] width 26 height 9
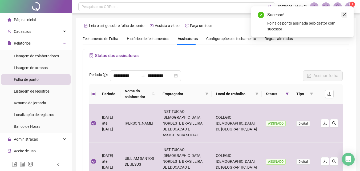
click at [345, 15] on icon "close" at bounding box center [345, 15] width 4 height 4
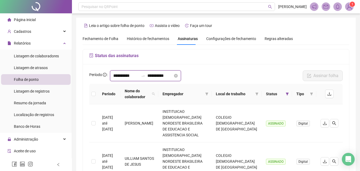
click at [129, 76] on input "**********" at bounding box center [126, 76] width 26 height 6
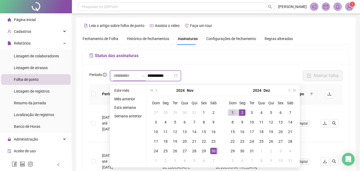
type input "**********"
click at [231, 112] on div "1" at bounding box center [233, 112] width 6 height 6
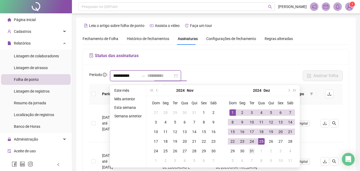
type input "**********"
click at [250, 151] on div "31" at bounding box center [252, 151] width 6 height 6
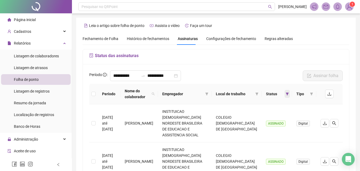
click at [287, 94] on icon "filter" at bounding box center [287, 94] width 3 height 3
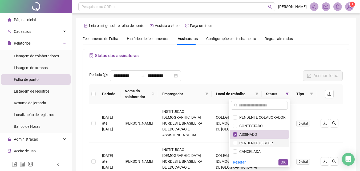
click at [256, 142] on span "PENDENTE GESTOR" at bounding box center [255, 143] width 36 height 4
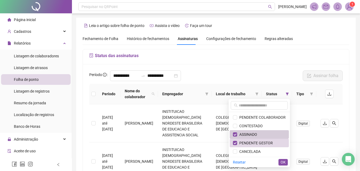
click at [254, 134] on span "ASSINADO" at bounding box center [247, 134] width 20 height 4
click at [282, 161] on span "OK" at bounding box center [283, 162] width 5 height 6
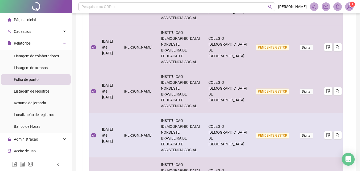
scroll to position [368, 0]
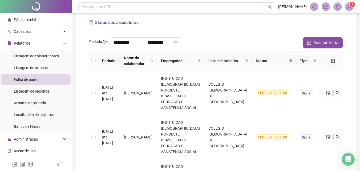
scroll to position [21, 0]
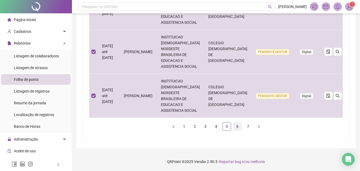
click at [239, 125] on link "6" at bounding box center [238, 126] width 8 height 8
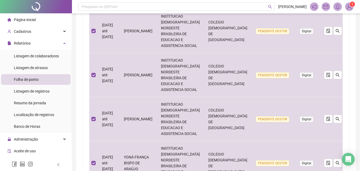
scroll to position [368, 0]
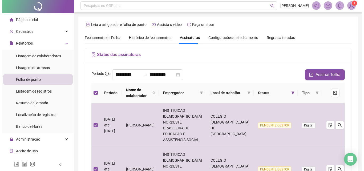
scroll to position [0, 0]
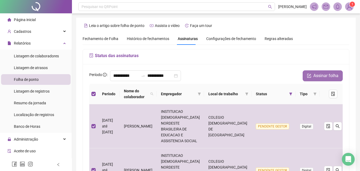
click at [324, 77] on span "Assinar folha" at bounding box center [326, 76] width 25 height 6
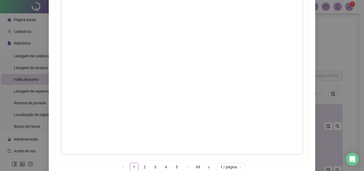
scroll to position [77, 0]
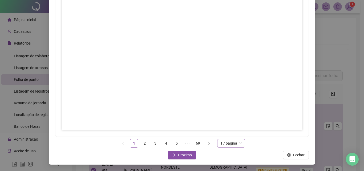
click at [238, 146] on span "1 / página" at bounding box center [232, 143] width 22 height 8
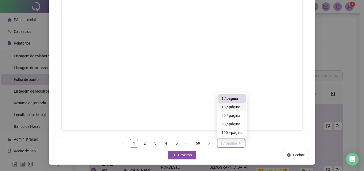
click at [227, 108] on div "10 / página" at bounding box center [232, 107] width 21 height 6
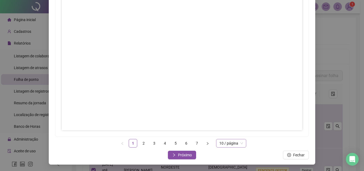
click at [240, 144] on span "10 / página" at bounding box center [232, 143] width 24 height 8
type input "*"
click at [290, 153] on button "Fechar" at bounding box center [296, 155] width 26 height 9
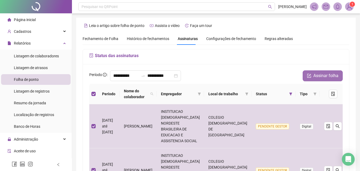
click at [319, 77] on span "Assinar folha" at bounding box center [326, 76] width 25 height 6
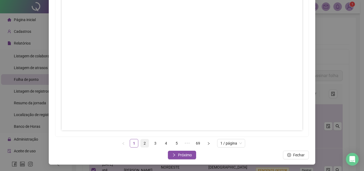
click at [143, 142] on link "2" at bounding box center [145, 143] width 8 height 8
click at [183, 156] on span "Próximo" at bounding box center [185, 155] width 14 height 6
click at [179, 153] on span "Próximo" at bounding box center [185, 155] width 14 height 6
click at [176, 156] on button "Próximo" at bounding box center [182, 155] width 28 height 9
click at [188, 155] on span "Próximo" at bounding box center [185, 155] width 14 height 6
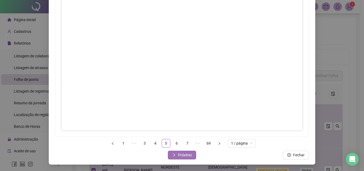
click at [180, 156] on span "Próximo" at bounding box center [185, 155] width 14 height 6
click at [185, 155] on span "Próximo" at bounding box center [185, 155] width 14 height 6
click at [180, 157] on span "Próximo" at bounding box center [185, 155] width 14 height 6
click at [184, 152] on button "Próximo" at bounding box center [182, 155] width 28 height 9
click at [187, 156] on span "Próximo" at bounding box center [185, 155] width 14 height 6
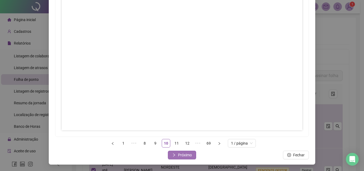
click at [178, 152] on span "Próximo" at bounding box center [185, 155] width 14 height 6
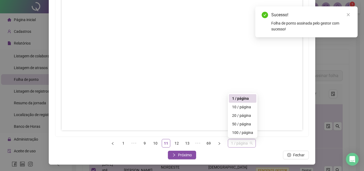
click at [249, 144] on span "1 / página" at bounding box center [242, 143] width 22 height 8
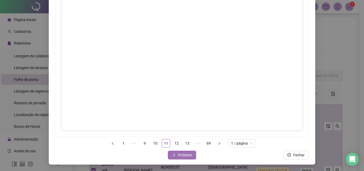
click at [176, 154] on button "Próximo" at bounding box center [182, 155] width 28 height 9
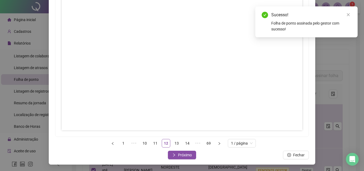
drag, startPoint x: 349, startPoint y: 14, endPoint x: 347, endPoint y: 18, distance: 5.0
click at [349, 16] on icon "close" at bounding box center [349, 15] width 4 height 4
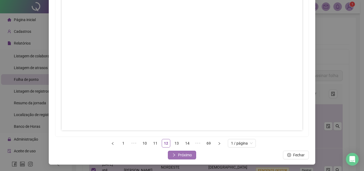
click at [185, 156] on span "Próximo" at bounding box center [185, 155] width 14 height 6
click at [176, 153] on button "Próximo" at bounding box center [182, 155] width 28 height 9
click at [184, 159] on button "Próximo" at bounding box center [182, 155] width 28 height 9
click at [184, 155] on span "Próximo" at bounding box center [185, 155] width 14 height 6
click at [185, 154] on span "Próximo" at bounding box center [185, 155] width 14 height 6
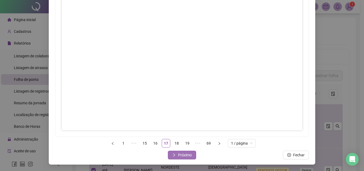
click at [182, 155] on span "Próximo" at bounding box center [185, 155] width 14 height 6
click at [182, 157] on span "Próximo" at bounding box center [185, 155] width 14 height 6
click at [183, 154] on span "Próximo" at bounding box center [185, 155] width 14 height 6
click at [182, 155] on span "Próximo" at bounding box center [185, 155] width 14 height 6
click at [188, 157] on span "Próximo" at bounding box center [185, 155] width 14 height 6
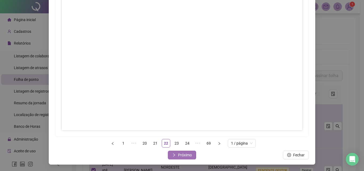
click at [181, 155] on span "Próximo" at bounding box center [185, 155] width 14 height 6
click at [176, 155] on button "Próximo" at bounding box center [182, 155] width 28 height 9
click at [180, 158] on button "Próximo" at bounding box center [182, 155] width 28 height 9
click at [181, 155] on span "Próximo" at bounding box center [185, 155] width 14 height 6
click at [189, 156] on span "Próximo" at bounding box center [185, 155] width 14 height 6
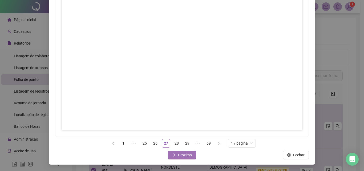
click at [189, 156] on span "Próximo" at bounding box center [185, 155] width 14 height 6
click at [172, 155] on icon "right" at bounding box center [174, 155] width 4 height 4
click at [177, 158] on button "Próximo" at bounding box center [182, 155] width 28 height 9
click at [184, 153] on span "Próximo" at bounding box center [185, 155] width 14 height 6
click at [186, 158] on span "Próximo" at bounding box center [185, 155] width 14 height 6
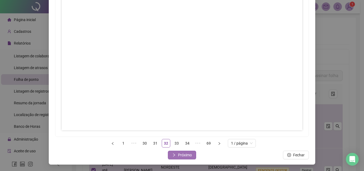
click at [178, 156] on span "Próximo" at bounding box center [185, 155] width 14 height 6
click at [184, 157] on span "Próximo" at bounding box center [185, 155] width 14 height 6
click at [176, 151] on button "Próximo" at bounding box center [182, 155] width 28 height 9
click at [187, 156] on span "Próximo" at bounding box center [185, 155] width 14 height 6
click at [186, 153] on span "Próximo" at bounding box center [185, 155] width 14 height 6
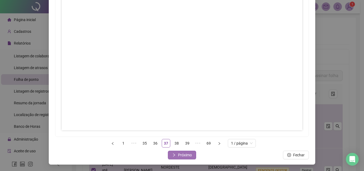
click at [184, 156] on span "Próximo" at bounding box center [185, 155] width 14 height 6
click at [181, 157] on span "Próximo" at bounding box center [185, 155] width 14 height 6
click at [179, 156] on span "Próximo" at bounding box center [185, 155] width 14 height 6
click at [184, 158] on button "Próximo" at bounding box center [182, 155] width 28 height 9
click at [184, 155] on span "Próximo" at bounding box center [185, 155] width 14 height 6
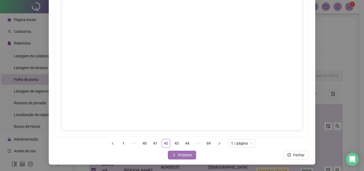
click at [182, 154] on span "Próximo" at bounding box center [185, 155] width 14 height 6
click at [183, 155] on span "Próximo" at bounding box center [185, 155] width 14 height 6
click at [187, 155] on span "Próximo" at bounding box center [185, 155] width 14 height 6
click at [178, 153] on span "Próximo" at bounding box center [185, 155] width 14 height 6
click at [180, 157] on span "Próximo" at bounding box center [185, 155] width 14 height 6
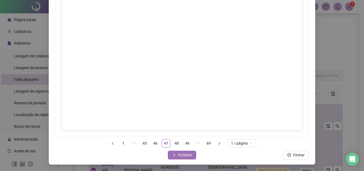
click at [180, 156] on span "Próximo" at bounding box center [185, 155] width 14 height 6
click at [178, 155] on span "Próximo" at bounding box center [185, 155] width 14 height 6
click at [180, 156] on span "Próximo" at bounding box center [185, 155] width 14 height 6
click at [188, 155] on span "Próximo" at bounding box center [185, 155] width 14 height 6
click at [189, 155] on span "Próximo" at bounding box center [185, 155] width 14 height 6
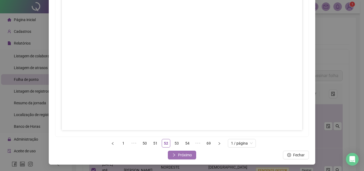
click at [182, 155] on span "Próximo" at bounding box center [185, 155] width 14 height 6
click at [185, 153] on span "Próximo" at bounding box center [185, 155] width 14 height 6
click at [184, 156] on span "Próximo" at bounding box center [185, 155] width 14 height 6
click at [186, 154] on span "Próximo" at bounding box center [185, 155] width 14 height 6
click at [179, 156] on span "Próximo" at bounding box center [185, 155] width 14 height 6
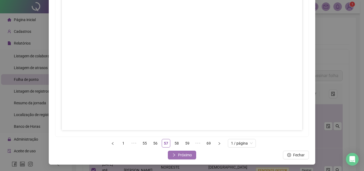
click at [188, 155] on span "Próximo" at bounding box center [185, 155] width 14 height 6
click at [183, 156] on span "Próximo" at bounding box center [185, 155] width 14 height 6
click at [185, 154] on span "Próximo" at bounding box center [185, 155] width 14 height 6
click at [180, 155] on span "Próximo" at bounding box center [185, 155] width 14 height 6
click at [181, 155] on span "Próximo" at bounding box center [185, 155] width 14 height 6
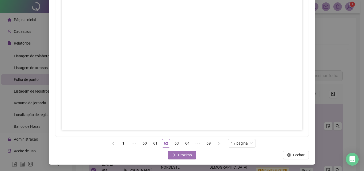
click at [180, 156] on span "Próximo" at bounding box center [185, 155] width 14 height 6
click at [180, 157] on span "Próximo" at bounding box center [185, 155] width 14 height 6
click at [180, 154] on span "Próximo" at bounding box center [185, 155] width 14 height 6
click at [185, 156] on span "Próximo" at bounding box center [185, 155] width 14 height 6
click at [181, 156] on span "Próximo" at bounding box center [185, 155] width 14 height 6
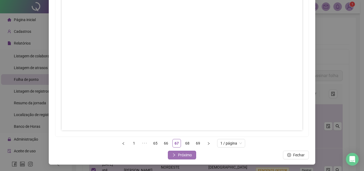
click at [185, 155] on span "Próximo" at bounding box center [185, 155] width 14 height 6
click at [186, 158] on button "Próximo" at bounding box center [182, 155] width 28 height 9
click at [186, 156] on span "Fechar" at bounding box center [185, 155] width 11 height 6
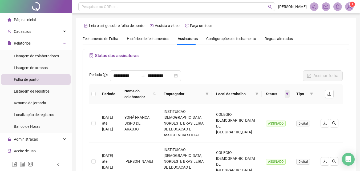
click at [285, 95] on span at bounding box center [287, 94] width 5 height 8
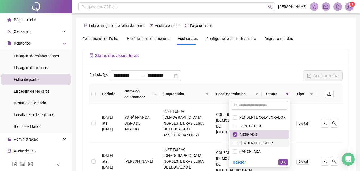
click at [267, 142] on span "PENDENTE GESTOR" at bounding box center [255, 143] width 36 height 4
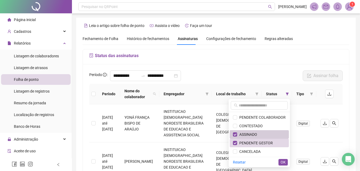
click at [264, 136] on span "ASSINADO" at bounding box center [259, 135] width 53 height 6
click at [281, 161] on span "OK" at bounding box center [283, 162] width 5 height 6
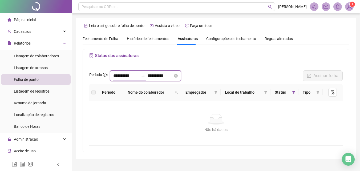
click at [127, 74] on input "**********" at bounding box center [126, 76] width 26 height 6
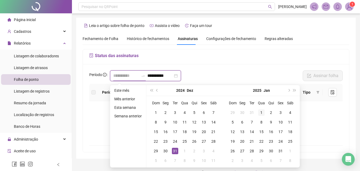
type input "**********"
click at [265, 112] on td "1" at bounding box center [262, 113] width 10 height 10
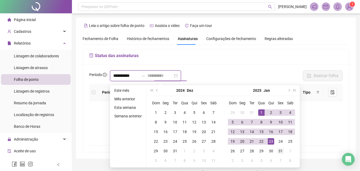
type input "**********"
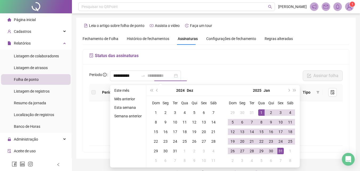
click at [281, 151] on div "31" at bounding box center [281, 151] width 6 height 6
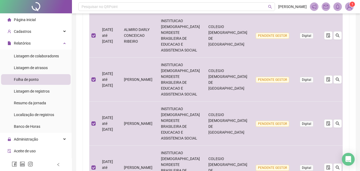
scroll to position [368, 0]
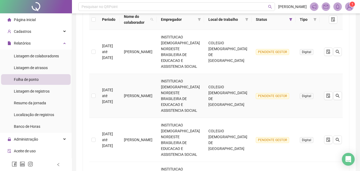
scroll to position [0, 0]
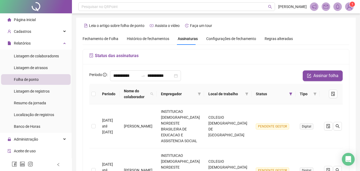
click at [96, 96] on th at bounding box center [93, 94] width 9 height 21
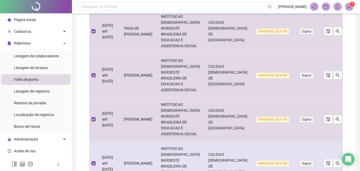
scroll to position [368, 0]
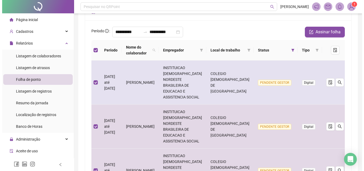
scroll to position [0, 0]
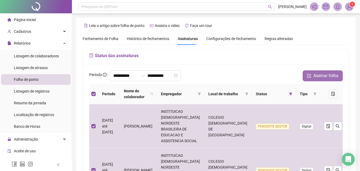
click at [331, 73] on span "Assinar folha" at bounding box center [326, 76] width 25 height 6
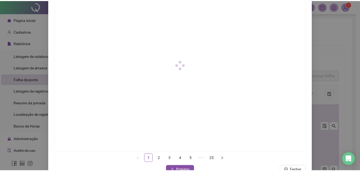
scroll to position [77, 0]
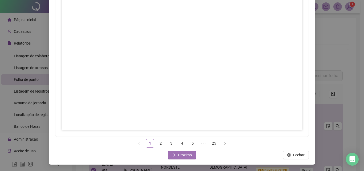
click at [188, 154] on span "Próximo" at bounding box center [185, 155] width 14 height 6
click at [182, 157] on span "Próximo" at bounding box center [185, 155] width 14 height 6
click at [185, 154] on span "Próximo" at bounding box center [185, 155] width 14 height 6
click at [186, 156] on span "Próximo" at bounding box center [185, 155] width 14 height 6
click at [182, 153] on span "Próximo" at bounding box center [185, 155] width 14 height 6
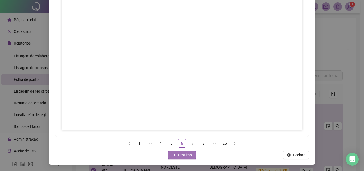
click at [189, 153] on span "Próximo" at bounding box center [185, 155] width 14 height 6
click at [188, 153] on span "Próximo" at bounding box center [185, 155] width 14 height 6
click at [182, 158] on button "Próximo" at bounding box center [182, 155] width 28 height 9
click at [188, 154] on span "Próximo" at bounding box center [185, 155] width 14 height 6
click at [182, 155] on span "Próximo" at bounding box center [185, 155] width 14 height 6
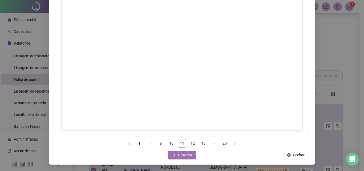
click at [180, 152] on span "Próximo" at bounding box center [185, 155] width 14 height 6
click at [187, 156] on span "Próximo" at bounding box center [185, 155] width 14 height 6
click at [182, 154] on span "Próximo" at bounding box center [185, 155] width 14 height 6
click at [181, 153] on span "Próximo" at bounding box center [185, 155] width 14 height 6
click at [182, 154] on span "Próximo" at bounding box center [185, 155] width 14 height 6
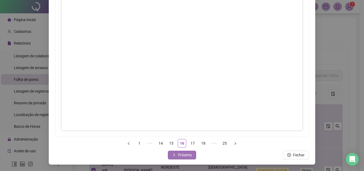
click at [189, 155] on span "Próximo" at bounding box center [185, 155] width 14 height 6
click at [181, 152] on span "Próximo" at bounding box center [185, 155] width 14 height 6
click at [187, 157] on span "Próximo" at bounding box center [185, 155] width 14 height 6
click at [182, 156] on span "Próximo" at bounding box center [185, 155] width 14 height 6
click at [175, 151] on button "Próximo" at bounding box center [182, 155] width 28 height 9
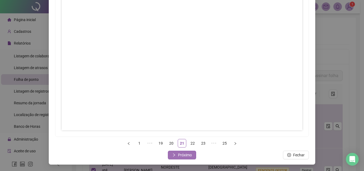
click at [174, 151] on button "Próximo" at bounding box center [182, 155] width 28 height 9
click at [183, 157] on span "Próximo" at bounding box center [185, 155] width 14 height 6
click at [184, 156] on span "Próximo" at bounding box center [185, 155] width 14 height 6
click at [178, 157] on span "Próximo" at bounding box center [185, 155] width 14 height 6
click at [182, 153] on span "Fechar" at bounding box center [185, 155] width 11 height 6
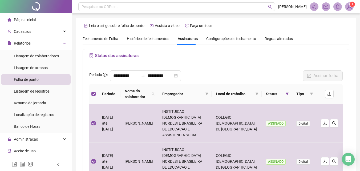
click at [90, 92] on th at bounding box center [93, 94] width 9 height 21
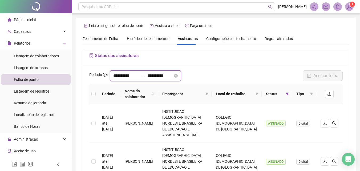
click at [124, 75] on input "**********" at bounding box center [126, 76] width 26 height 6
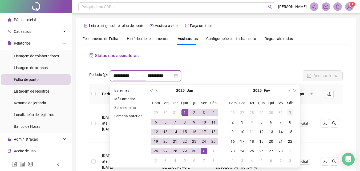
type input "**********"
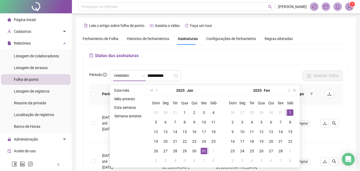
click at [290, 110] on div "1" at bounding box center [290, 112] width 6 height 6
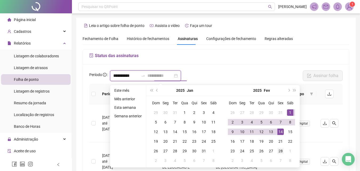
type input "**********"
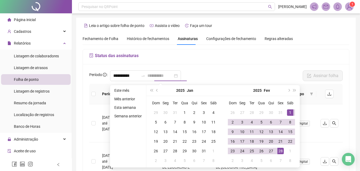
click at [283, 149] on div "28" at bounding box center [281, 151] width 6 height 6
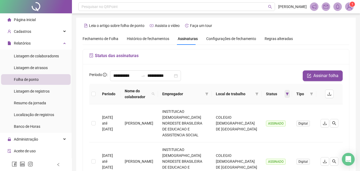
click at [287, 94] on icon "filter" at bounding box center [287, 94] width 3 height 3
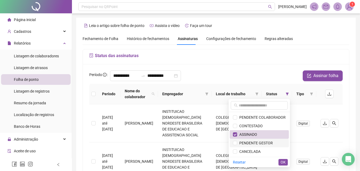
click at [262, 141] on span "PENDENTE GESTOR" at bounding box center [255, 143] width 36 height 4
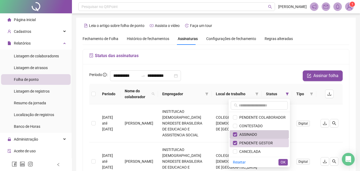
click at [259, 134] on span "ASSINADO" at bounding box center [259, 135] width 53 height 6
click at [282, 161] on span "OK" at bounding box center [283, 162] width 5 height 6
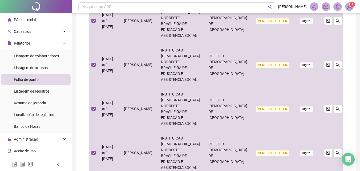
scroll to position [368, 0]
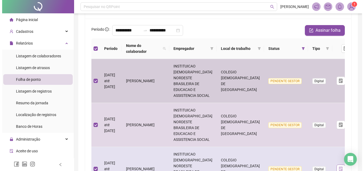
scroll to position [0, 0]
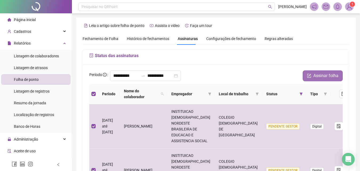
click at [325, 74] on span "Assinar folha" at bounding box center [326, 76] width 25 height 6
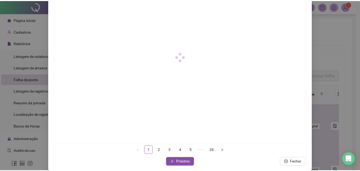
scroll to position [77, 0]
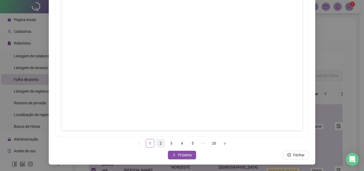
click at [157, 144] on link "2" at bounding box center [161, 143] width 8 height 8
click at [178, 153] on span "Próximo" at bounding box center [185, 155] width 14 height 6
click at [183, 155] on span "Próximo" at bounding box center [185, 155] width 14 height 6
click at [183, 153] on span "Próximo" at bounding box center [185, 155] width 14 height 6
click at [180, 153] on span "Próximo" at bounding box center [185, 155] width 14 height 6
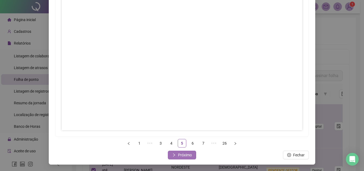
click at [178, 154] on span "Próximo" at bounding box center [185, 155] width 14 height 6
click at [192, 156] on button "Próximo" at bounding box center [182, 155] width 28 height 9
click at [191, 154] on button "Próximo" at bounding box center [182, 155] width 28 height 9
click at [185, 155] on span "Próximo" at bounding box center [185, 155] width 14 height 6
click at [176, 154] on button "Próximo" at bounding box center [182, 155] width 28 height 9
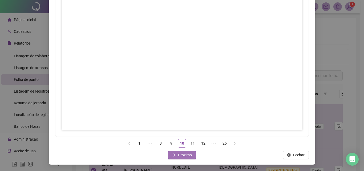
click at [175, 154] on button "Próximo" at bounding box center [182, 155] width 28 height 9
click at [187, 153] on span "Próximo" at bounding box center [185, 155] width 14 height 6
click at [186, 152] on span "Próximo" at bounding box center [185, 155] width 14 height 6
click at [184, 155] on span "Próximo" at bounding box center [185, 155] width 14 height 6
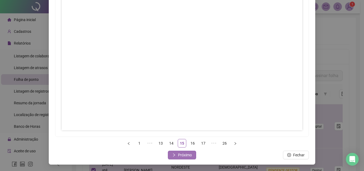
click at [190, 153] on button "Próximo" at bounding box center [182, 155] width 28 height 9
click at [189, 154] on span "Próximo" at bounding box center [185, 155] width 14 height 6
click at [185, 155] on span "Próximo" at bounding box center [185, 155] width 14 height 6
click at [185, 154] on span "Próximo" at bounding box center [185, 155] width 14 height 6
click at [181, 153] on span "Próximo" at bounding box center [185, 155] width 14 height 6
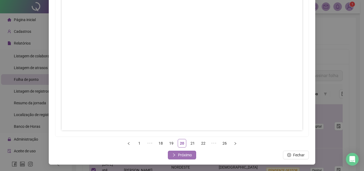
click at [189, 156] on span "Próximo" at bounding box center [185, 155] width 14 height 6
click at [182, 155] on span "Próximo" at bounding box center [185, 155] width 14 height 6
click at [184, 156] on span "Próximo" at bounding box center [185, 155] width 14 height 6
click at [176, 152] on button "Próximo" at bounding box center [182, 155] width 28 height 9
click at [180, 154] on span "Próximo" at bounding box center [185, 155] width 14 height 6
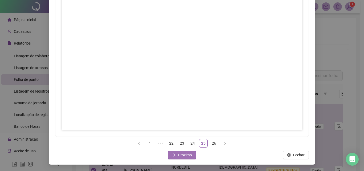
click at [181, 154] on span "Próximo" at bounding box center [185, 155] width 14 height 6
click at [183, 154] on span "Fechar" at bounding box center [185, 155] width 11 height 6
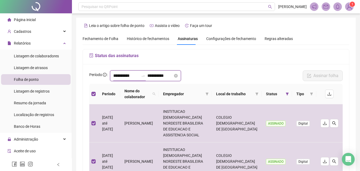
click at [132, 77] on input "**********" at bounding box center [126, 76] width 26 height 6
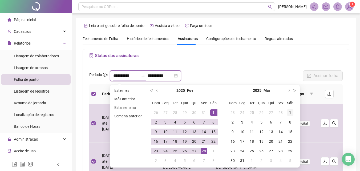
type input "**********"
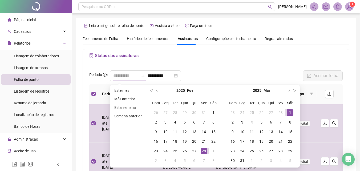
click at [290, 112] on div "1" at bounding box center [290, 112] width 6 height 6
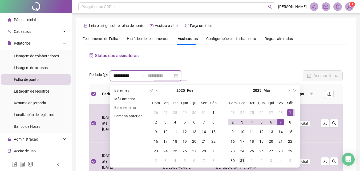
type input "**********"
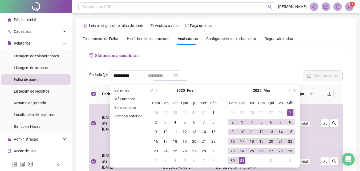
click at [242, 164] on div "31" at bounding box center [242, 160] width 6 height 6
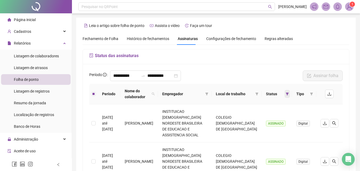
click at [288, 93] on icon "filter" at bounding box center [287, 94] width 3 height 3
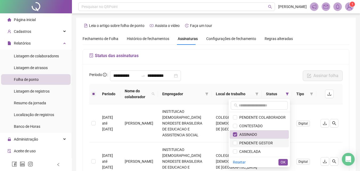
click at [252, 143] on span "PENDENTE GESTOR" at bounding box center [255, 143] width 36 height 4
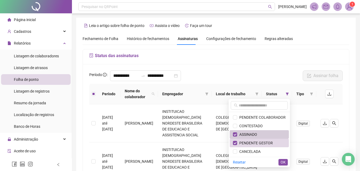
click at [251, 132] on span "ASSINADO" at bounding box center [247, 134] width 20 height 4
click at [283, 163] on span "OK" at bounding box center [283, 162] width 5 height 6
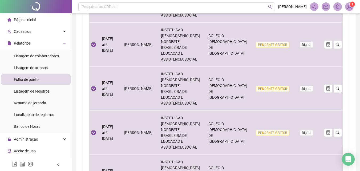
scroll to position [368, 0]
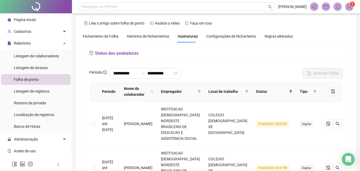
scroll to position [0, 0]
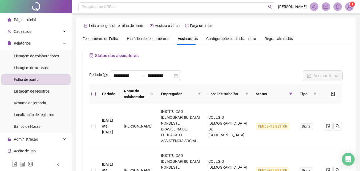
click at [94, 92] on label at bounding box center [94, 94] width 4 height 6
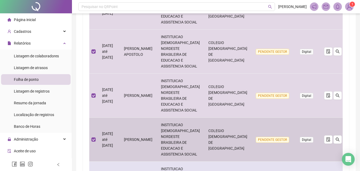
scroll to position [368, 0]
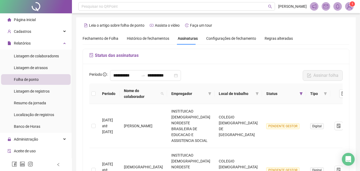
scroll to position [0, 0]
click at [94, 91] on label at bounding box center [94, 94] width 4 height 6
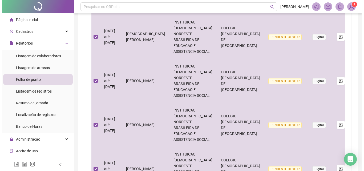
scroll to position [27, 0]
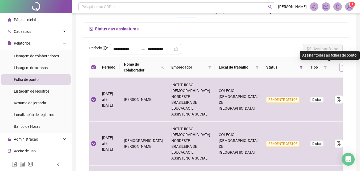
click at [342, 67] on icon "file-done" at bounding box center [343, 67] width 3 height 4
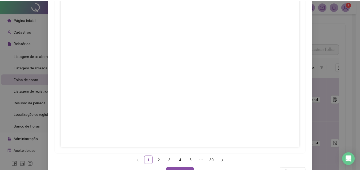
scroll to position [77, 0]
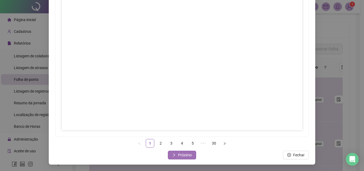
click at [179, 156] on span "Próximo" at bounding box center [185, 155] width 14 height 6
click at [187, 154] on span "Próximo" at bounding box center [185, 155] width 14 height 6
click at [184, 153] on span "Próximo" at bounding box center [185, 155] width 14 height 6
click at [181, 153] on span "Próximo" at bounding box center [185, 155] width 14 height 6
click at [185, 154] on span "Próximo" at bounding box center [185, 155] width 14 height 6
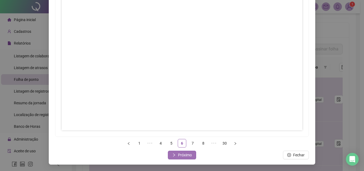
click at [186, 153] on span "Próximo" at bounding box center [185, 155] width 14 height 6
click at [173, 153] on button "Próximo" at bounding box center [182, 155] width 28 height 9
click at [183, 157] on span "Próximo" at bounding box center [185, 155] width 14 height 6
click at [186, 158] on button "Próximo" at bounding box center [182, 155] width 28 height 9
click at [190, 158] on span "Próximo" at bounding box center [185, 155] width 14 height 6
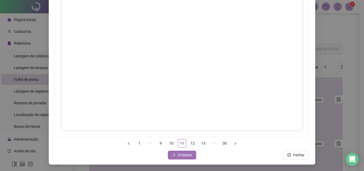
click at [176, 153] on button "Próximo" at bounding box center [182, 155] width 28 height 9
click at [192, 153] on button "Próximo" at bounding box center [182, 155] width 28 height 9
click at [178, 153] on span "Próximo" at bounding box center [185, 155] width 14 height 6
click at [182, 153] on span "Próximo" at bounding box center [185, 155] width 14 height 6
click at [186, 152] on span "Próximo" at bounding box center [185, 155] width 14 height 6
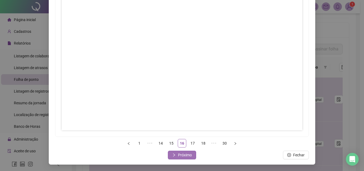
click at [188, 154] on span "Próximo" at bounding box center [185, 155] width 14 height 6
click at [181, 155] on span "Próximo" at bounding box center [185, 155] width 14 height 6
click at [173, 154] on icon "right" at bounding box center [174, 155] width 4 height 4
click at [184, 156] on span "Próximo" at bounding box center [185, 155] width 14 height 6
click at [192, 156] on button "Próximo" at bounding box center [182, 155] width 28 height 9
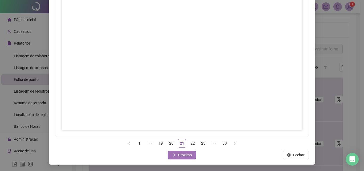
click at [178, 153] on span "Próximo" at bounding box center [185, 155] width 14 height 6
click at [186, 155] on span "Próximo" at bounding box center [185, 155] width 14 height 6
click at [178, 159] on button "Próximo" at bounding box center [182, 155] width 28 height 9
click at [189, 157] on span "Próximo" at bounding box center [185, 155] width 14 height 6
click at [189, 156] on span "Próximo" at bounding box center [185, 155] width 14 height 6
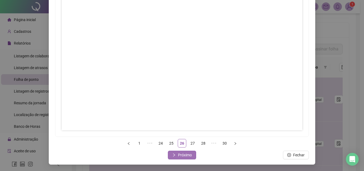
click at [185, 156] on span "Próximo" at bounding box center [185, 155] width 14 height 6
click at [178, 153] on span "Próximo" at bounding box center [185, 155] width 14 height 6
click at [184, 155] on span "Próximo" at bounding box center [185, 155] width 14 height 6
click at [185, 156] on span "Próximo" at bounding box center [185, 155] width 14 height 6
click at [182, 155] on span "Fechar" at bounding box center [185, 155] width 11 height 6
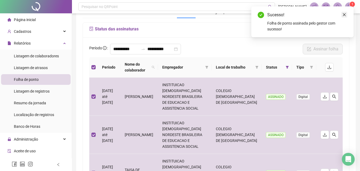
click at [344, 14] on icon "close" at bounding box center [345, 15] width 4 height 4
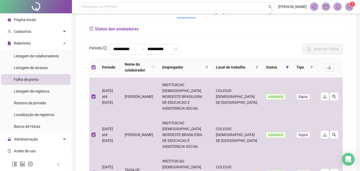
click at [93, 65] on label at bounding box center [94, 67] width 4 height 6
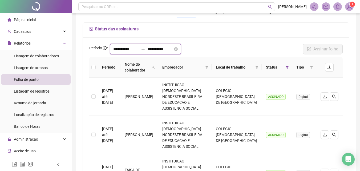
click at [134, 49] on input "**********" at bounding box center [126, 49] width 26 height 6
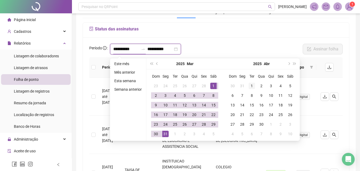
type input "**********"
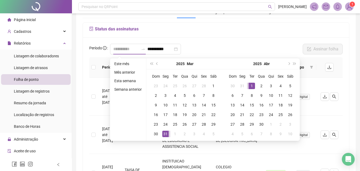
click at [250, 85] on div "1" at bounding box center [252, 86] width 6 height 6
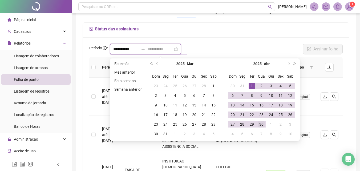
type input "**********"
click at [264, 126] on div "30" at bounding box center [262, 124] width 6 height 6
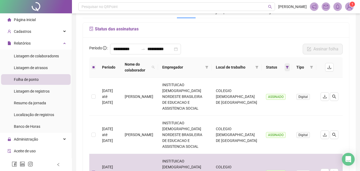
click at [286, 67] on icon "filter" at bounding box center [287, 67] width 3 height 3
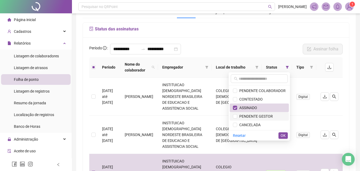
click at [260, 118] on span "PENDENTE GESTOR" at bounding box center [255, 116] width 36 height 4
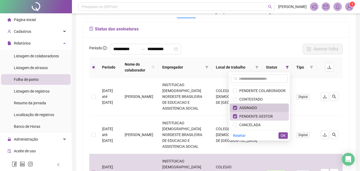
click at [255, 106] on span "ASSINADO" at bounding box center [247, 108] width 20 height 4
click at [286, 133] on button "OK" at bounding box center [283, 135] width 9 height 6
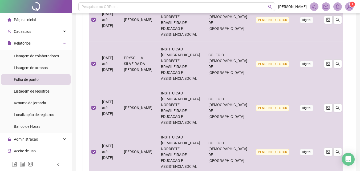
scroll to position [368, 0]
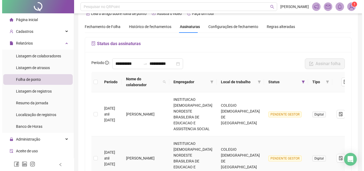
scroll to position [10, 0]
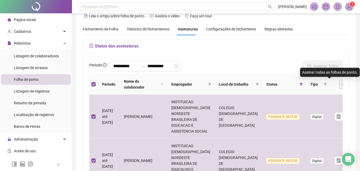
click at [340, 87] on button "button" at bounding box center [344, 84] width 9 height 9
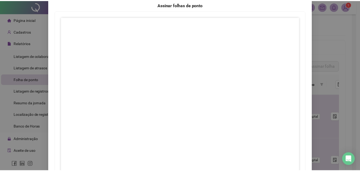
scroll to position [77, 0]
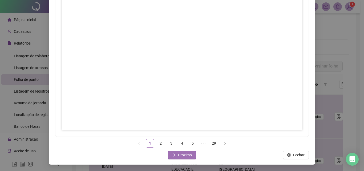
click at [178, 156] on span "Próximo" at bounding box center [185, 155] width 14 height 6
click at [182, 156] on span "Próximo" at bounding box center [185, 155] width 14 height 6
click at [175, 153] on button "Próximo" at bounding box center [182, 155] width 28 height 9
click at [176, 153] on button "Próximo" at bounding box center [182, 155] width 28 height 9
click at [189, 158] on button "Próximo" at bounding box center [182, 155] width 28 height 9
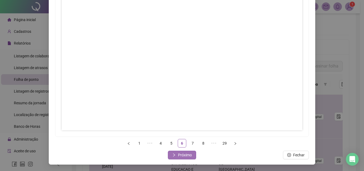
click at [178, 152] on button "Próximo" at bounding box center [182, 155] width 28 height 9
click at [178, 157] on span "Próximo" at bounding box center [185, 155] width 14 height 6
click at [189, 154] on span "Próximo" at bounding box center [185, 155] width 14 height 6
click at [189, 155] on span "Próximo" at bounding box center [185, 155] width 14 height 6
click at [179, 155] on span "Próximo" at bounding box center [185, 155] width 14 height 6
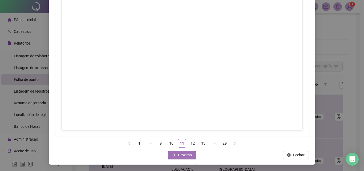
click at [187, 154] on span "Próximo" at bounding box center [185, 155] width 14 height 6
click at [181, 157] on span "Próximo" at bounding box center [185, 155] width 14 height 6
click at [179, 157] on span "Próximo" at bounding box center [185, 155] width 14 height 6
click at [181, 154] on span "Próximo" at bounding box center [185, 155] width 14 height 6
click at [177, 150] on div "Assinar folhas de ponto 1 ••• 13 14 15 16 17 ••• 29 Fechar Próximo" at bounding box center [182, 57] width 267 height 215
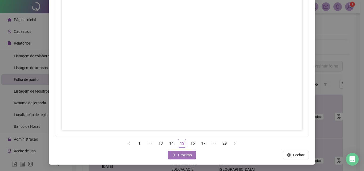
click at [183, 153] on span "Próximo" at bounding box center [185, 155] width 14 height 6
click at [182, 156] on span "Próximo" at bounding box center [185, 155] width 14 height 6
click at [185, 153] on span "Próximo" at bounding box center [185, 155] width 14 height 6
click at [185, 154] on span "Próximo" at bounding box center [185, 155] width 14 height 6
click at [179, 153] on span "Próximo" at bounding box center [185, 155] width 14 height 6
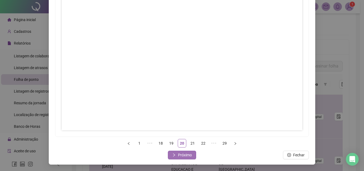
click at [179, 152] on button "Próximo" at bounding box center [182, 155] width 28 height 9
click at [189, 154] on span "Próximo" at bounding box center [185, 155] width 14 height 6
click at [185, 154] on span "Próximo" at bounding box center [185, 155] width 14 height 6
click at [178, 156] on span "Próximo" at bounding box center [185, 155] width 14 height 6
click at [191, 156] on button "Próximo" at bounding box center [182, 155] width 28 height 9
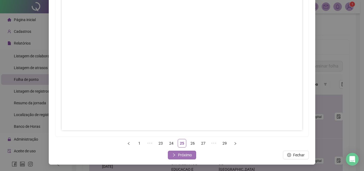
click at [182, 153] on span "Próximo" at bounding box center [185, 155] width 14 height 6
click at [183, 157] on span "Próximo" at bounding box center [185, 155] width 14 height 6
click at [185, 157] on span "Próximo" at bounding box center [185, 155] width 14 height 6
click at [179, 156] on span "Próximo" at bounding box center [185, 155] width 14 height 6
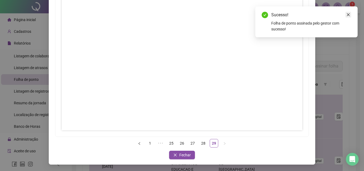
click at [349, 14] on icon "close" at bounding box center [349, 15] width 4 height 4
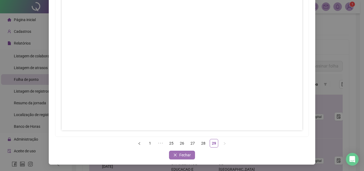
click at [188, 155] on span "Fechar" at bounding box center [185, 155] width 11 height 6
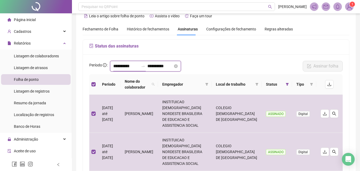
click at [118, 68] on input "**********" at bounding box center [126, 66] width 26 height 6
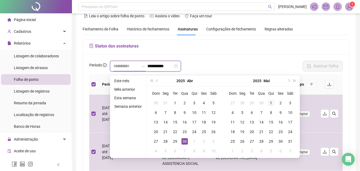
type input "**********"
click at [269, 100] on div "1" at bounding box center [271, 103] width 6 height 6
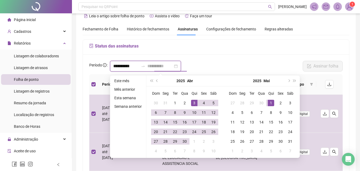
type input "**********"
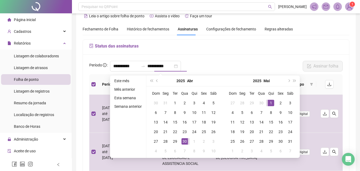
click at [233, 62] on div "**********" at bounding box center [216, 67] width 257 height 13
type input "**********"
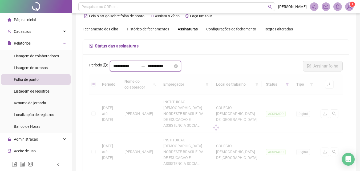
click at [130, 67] on input "**********" at bounding box center [126, 66] width 26 height 6
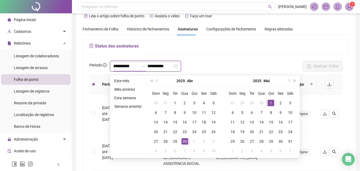
type input "**********"
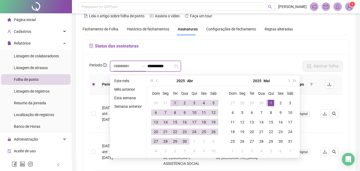
type input "**********"
click at [175, 101] on div "1" at bounding box center [175, 103] width 6 height 6
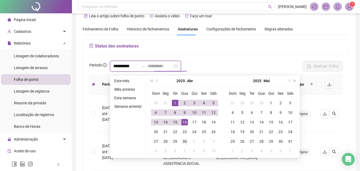
type input "**********"
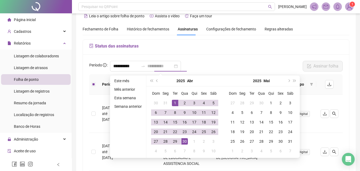
click at [186, 142] on div "30" at bounding box center [185, 141] width 6 height 6
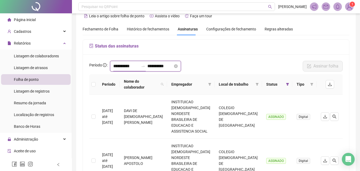
click at [124, 68] on input "**********" at bounding box center [126, 66] width 26 height 6
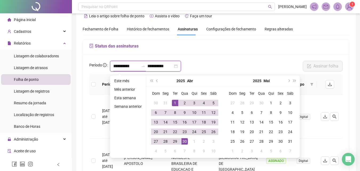
type input "**********"
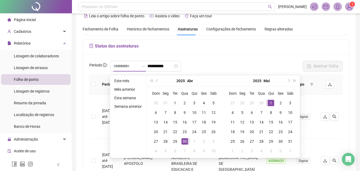
click at [268, 104] on div "1" at bounding box center [271, 103] width 6 height 6
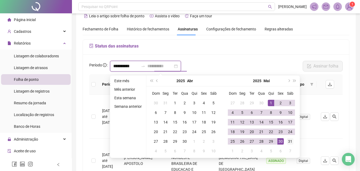
type input "**********"
click at [288, 141] on div "31" at bounding box center [290, 141] width 6 height 6
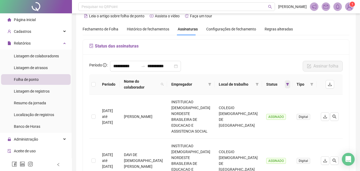
click at [288, 84] on icon "filter" at bounding box center [288, 84] width 3 height 3
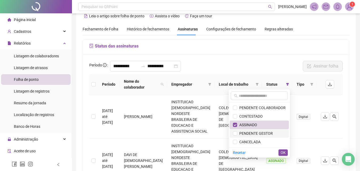
click at [260, 133] on span "PENDENTE GESTOR" at bounding box center [255, 133] width 36 height 4
click at [264, 122] on li "ASSINADO" at bounding box center [259, 125] width 59 height 9
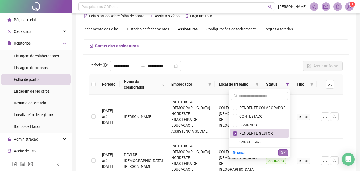
click at [284, 150] on span "OK" at bounding box center [283, 153] width 5 height 6
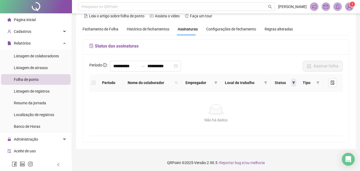
click at [293, 84] on icon "filter" at bounding box center [293, 82] width 3 height 3
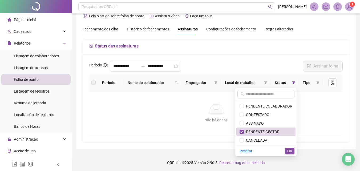
scroll to position [11, 0]
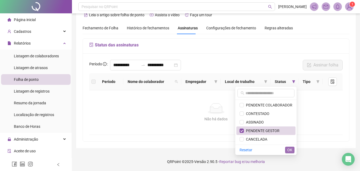
click at [292, 148] on span "OK" at bounding box center [290, 150] width 5 height 6
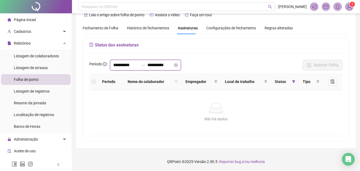
click at [136, 65] on input "**********" at bounding box center [126, 65] width 26 height 6
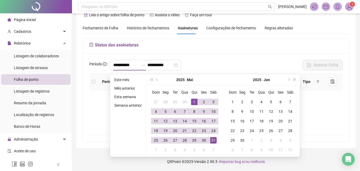
click at [257, 60] on div "**********" at bounding box center [216, 97] width 267 height 88
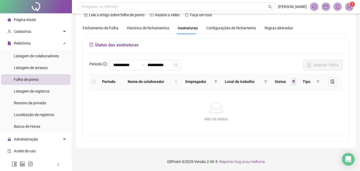
click at [294, 82] on icon "filter" at bounding box center [293, 81] width 3 height 3
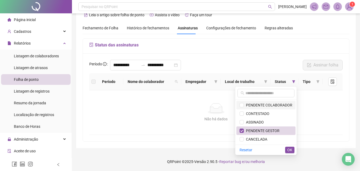
click at [283, 105] on span "PENDENTE COLABORADOR" at bounding box center [268, 105] width 49 height 4
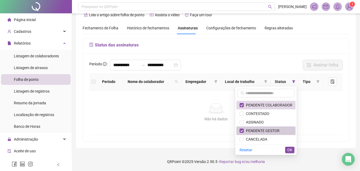
click at [278, 131] on span "PENDENTE GESTOR" at bounding box center [262, 131] width 36 height 4
click at [291, 151] on span "OK" at bounding box center [290, 150] width 5 height 6
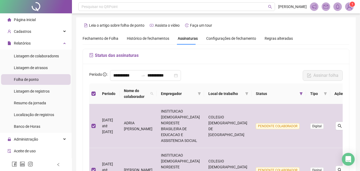
scroll to position [0, 0]
